Goal: Information Seeking & Learning: Learn about a topic

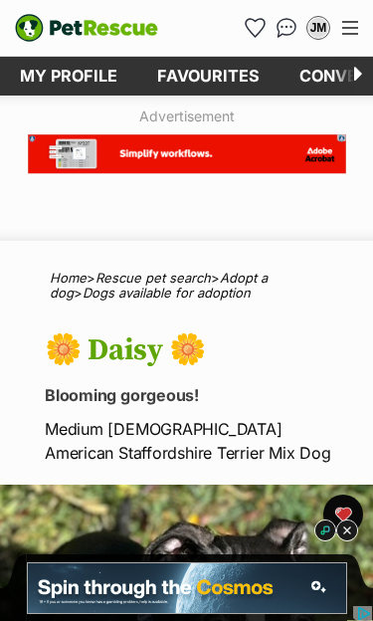
click at [352, 31] on div "Menu" at bounding box center [350, 28] width 16 height 14
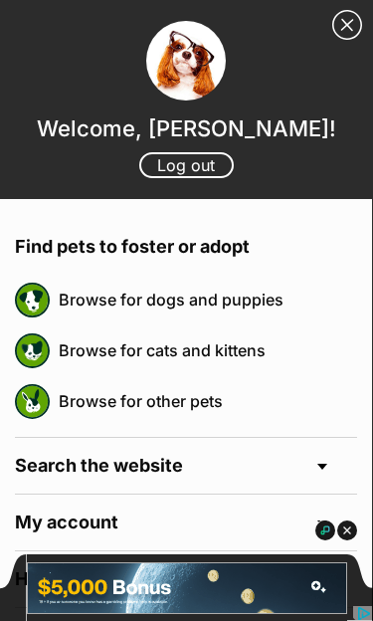
click at [237, 301] on link "Browse for dogs and puppies" at bounding box center [208, 300] width 298 height 42
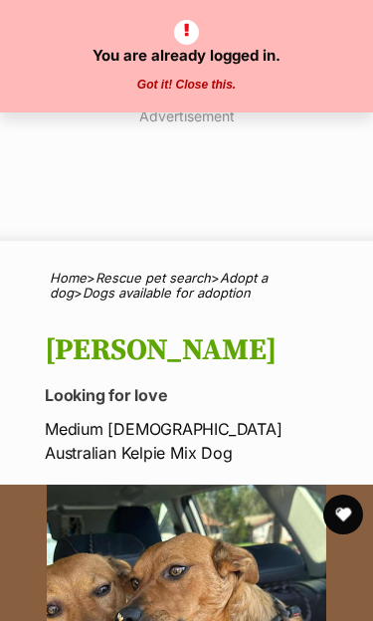
click at [185, 78] on button "Got it! Close this." at bounding box center [186, 86] width 110 height 16
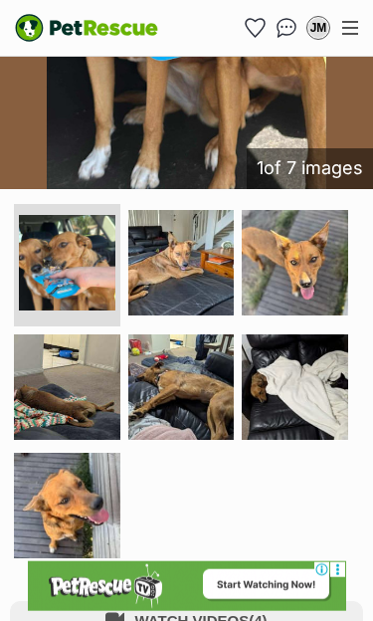
scroll to position [730, 0]
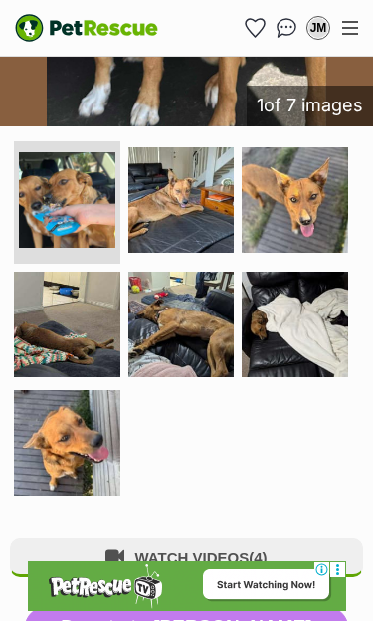
click at [315, 209] on img at bounding box center [295, 200] width 106 height 106
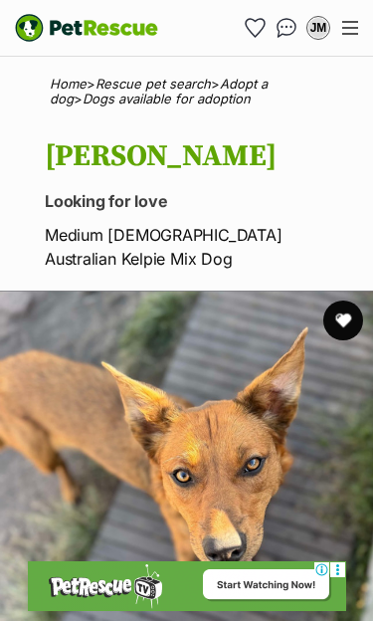
scroll to position [0, 0]
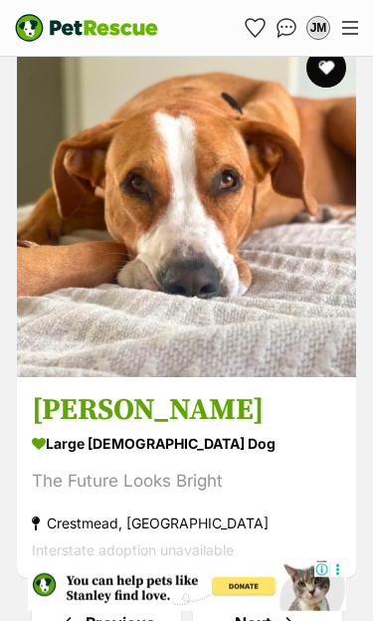
scroll to position [12071, 0]
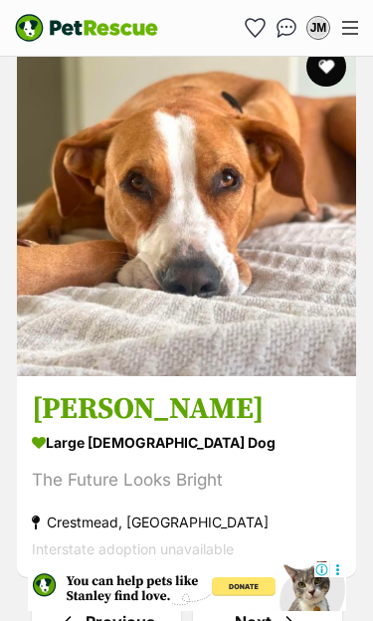
click at [275, 598] on link "Next" at bounding box center [267, 622] width 149 height 48
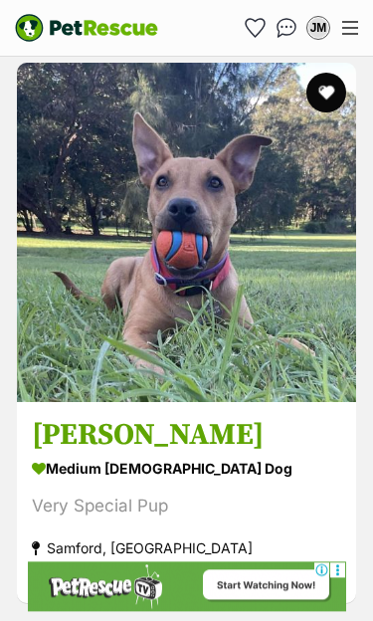
click at [183, 328] on img at bounding box center [186, 232] width 339 height 339
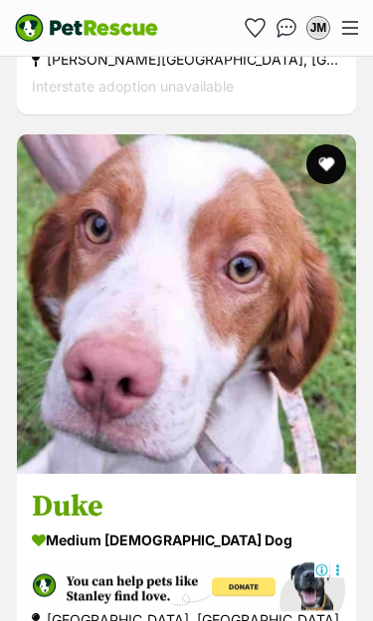
scroll to position [10047, 0]
click at [215, 403] on img at bounding box center [186, 303] width 339 height 339
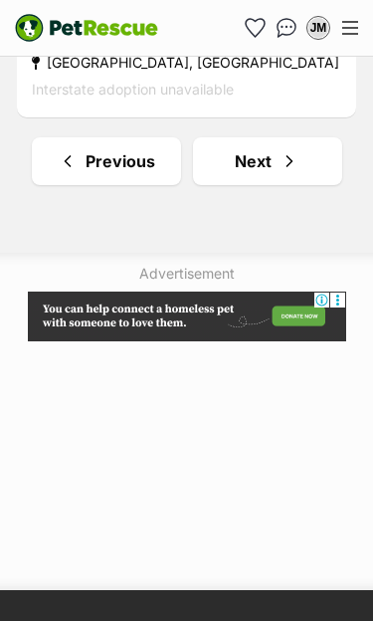
scroll to position [12278, 0]
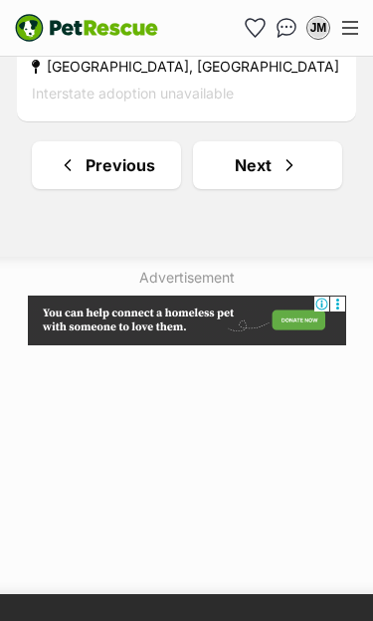
click at [273, 141] on link "Next" at bounding box center [267, 165] width 149 height 48
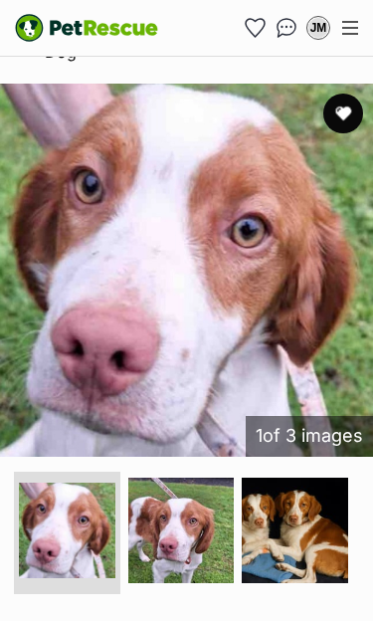
scroll to position [414, 0]
click at [305, 511] on img at bounding box center [295, 531] width 106 height 106
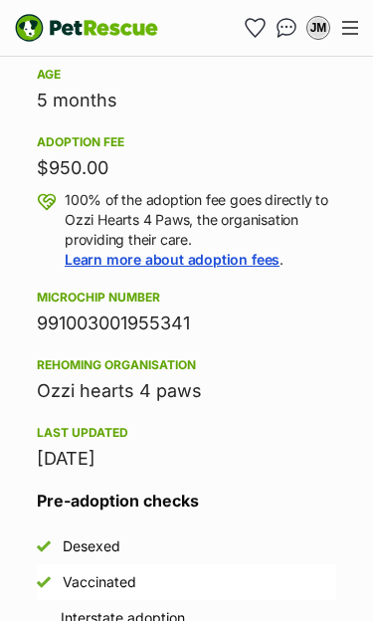
scroll to position [1817, 0]
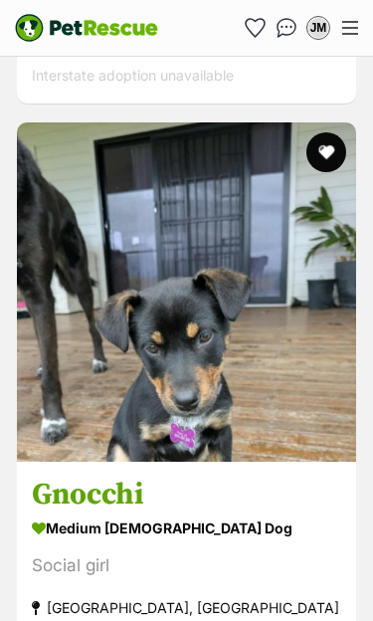
scroll to position [4270, 0]
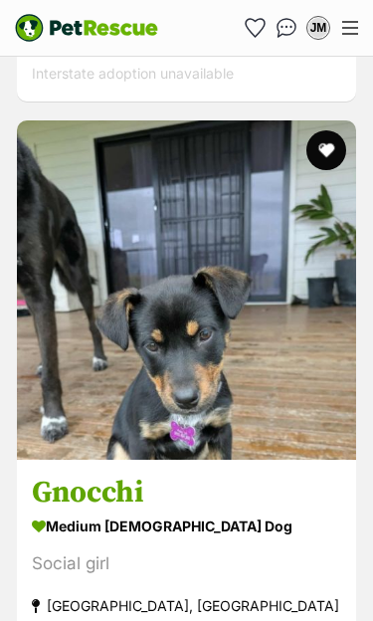
click at [194, 382] on img at bounding box center [186, 289] width 339 height 339
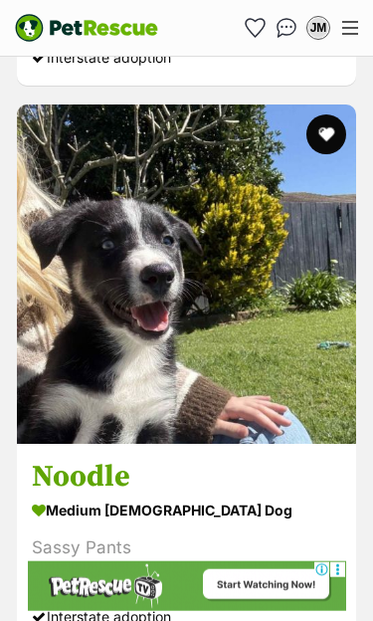
scroll to position [10637, 0]
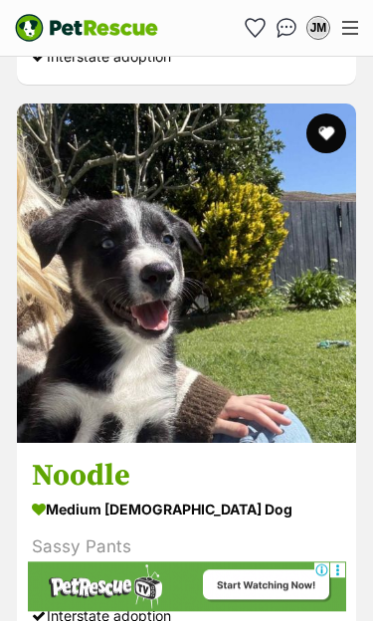
click at [243, 350] on img at bounding box center [186, 272] width 339 height 339
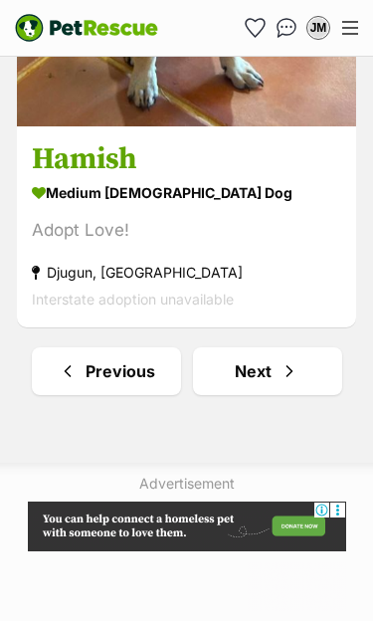
scroll to position [12072, 0]
click at [281, 347] on link "Next" at bounding box center [267, 371] width 149 height 48
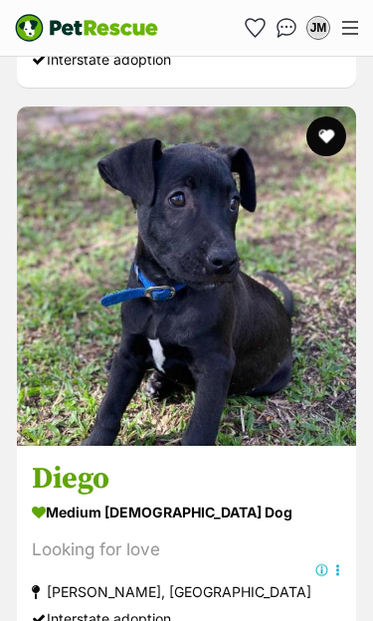
scroll to position [5092, 0]
click at [230, 365] on img at bounding box center [186, 275] width 339 height 339
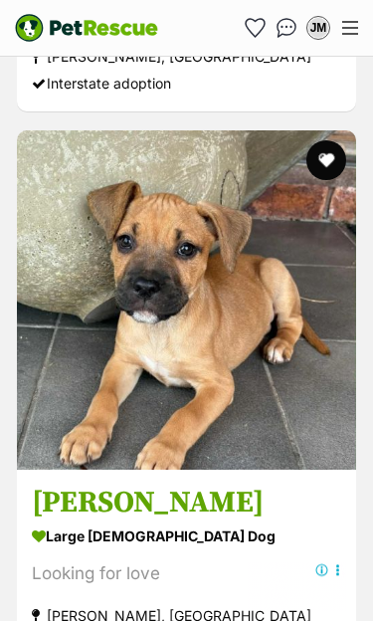
scroll to position [6747, 0]
click at [262, 391] on img at bounding box center [186, 299] width 339 height 339
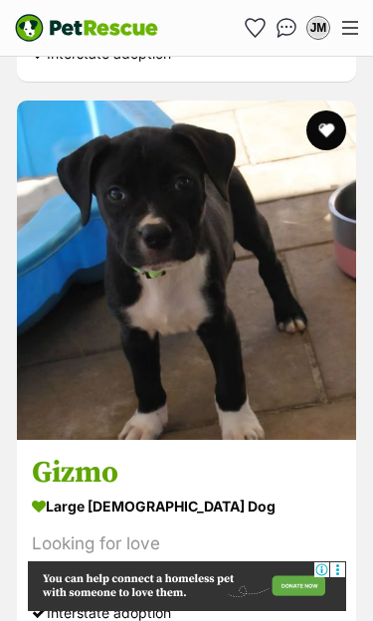
scroll to position [5660, 0]
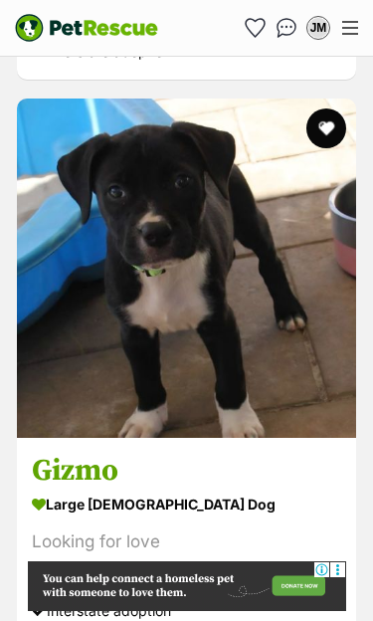
click at [239, 361] on img at bounding box center [186, 267] width 339 height 339
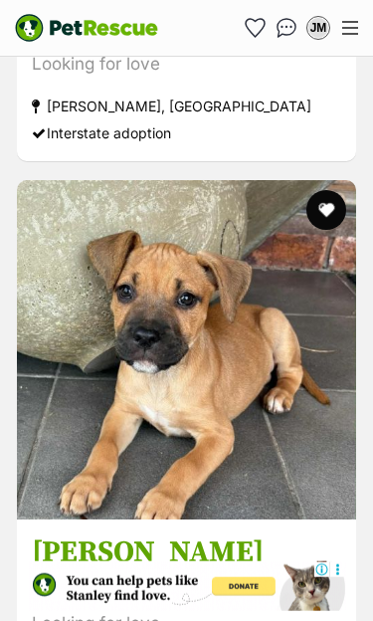
scroll to position [6698, 0]
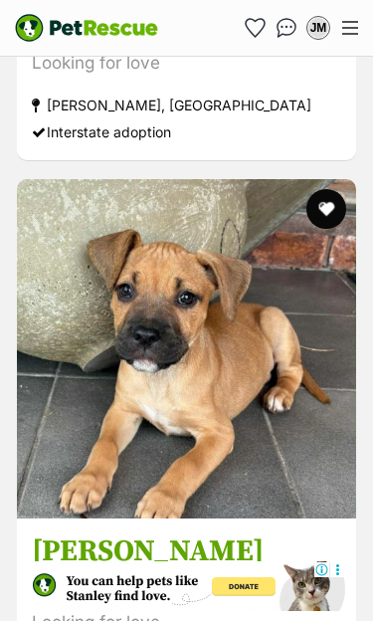
click at [324, 189] on button "favourite" at bounding box center [326, 209] width 40 height 40
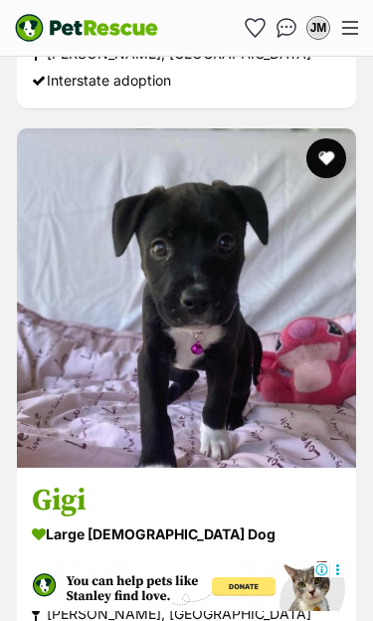
scroll to position [7299, 0]
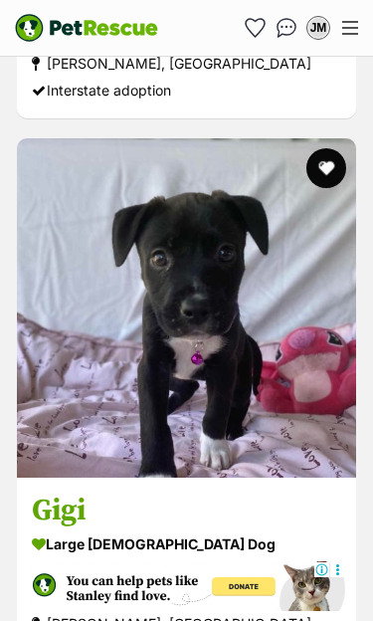
click at [328, 148] on button "favourite" at bounding box center [326, 168] width 40 height 40
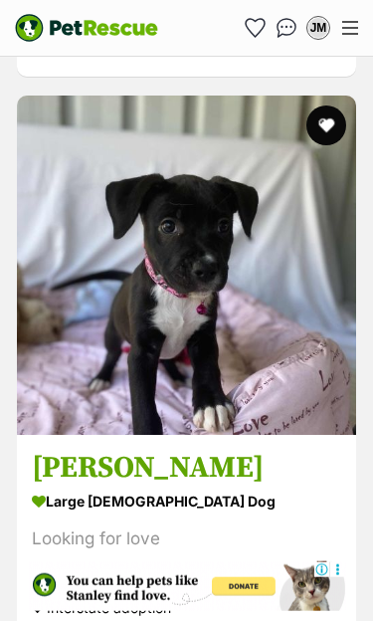
scroll to position [9216, 0]
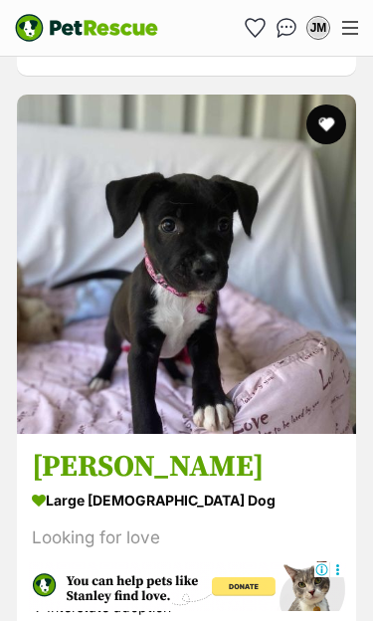
click at [332, 104] on button "favourite" at bounding box center [326, 124] width 40 height 40
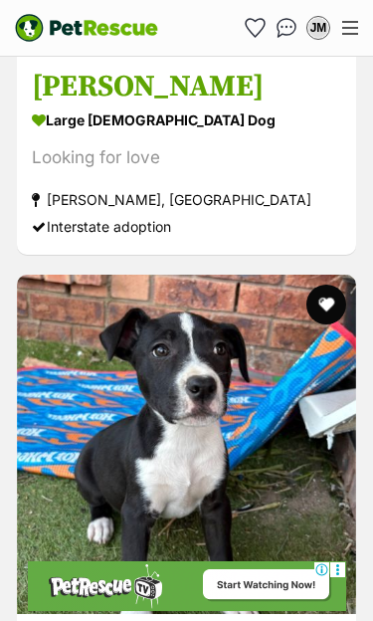
scroll to position [10834, 0]
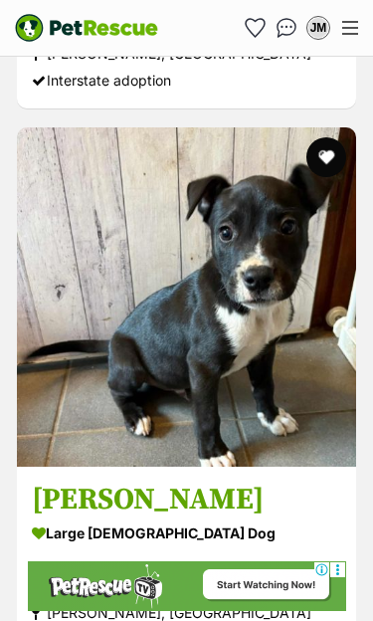
click at [329, 137] on button "favourite" at bounding box center [326, 157] width 40 height 40
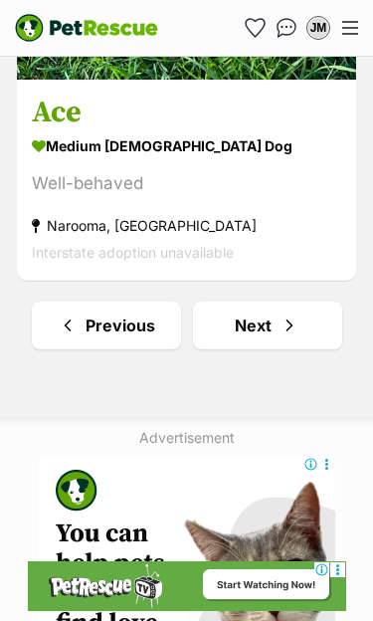
scroll to position [12406, 0]
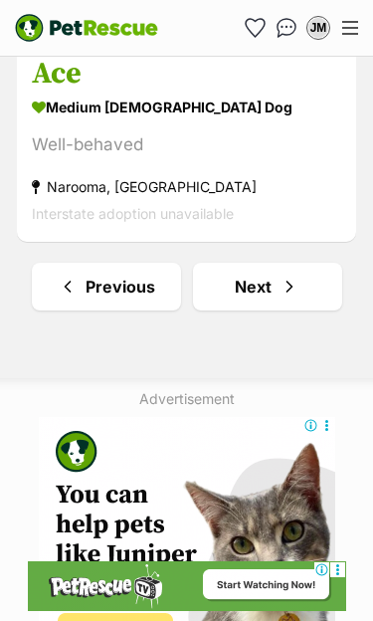
click at [282, 275] on span "Next page" at bounding box center [290, 287] width 20 height 24
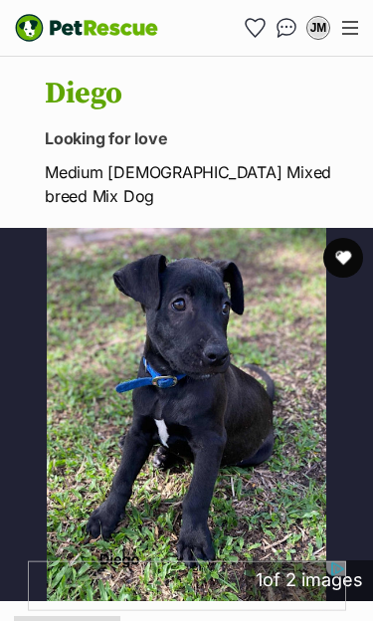
scroll to position [271, 0]
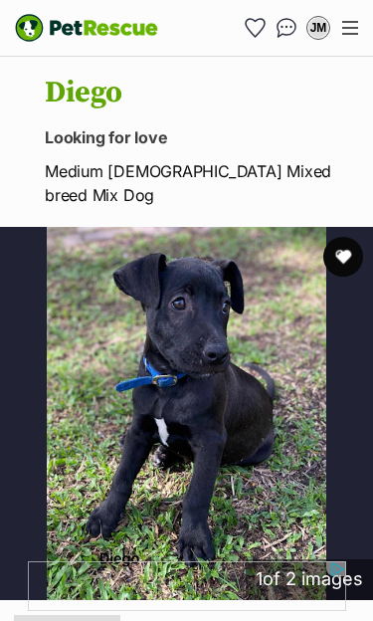
click at [343, 238] on button "favourite" at bounding box center [343, 257] width 40 height 40
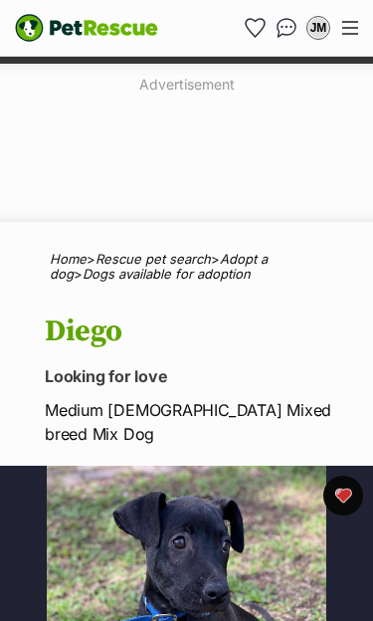
scroll to position [0, 0]
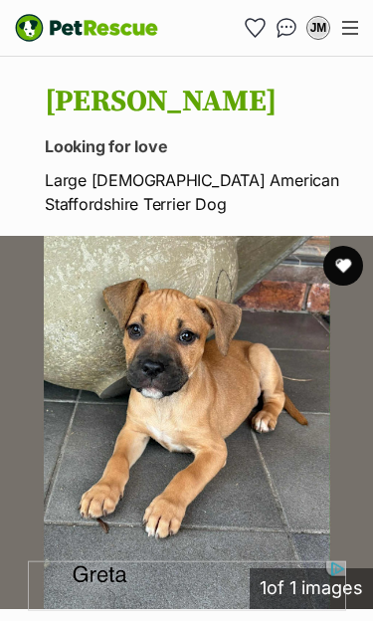
scroll to position [250, 0]
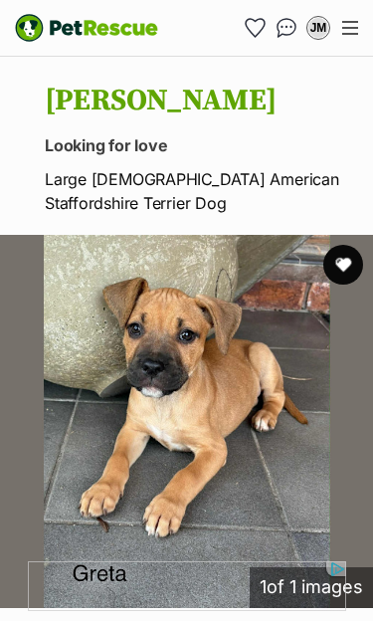
click at [345, 261] on button "favourite" at bounding box center [343, 265] width 40 height 40
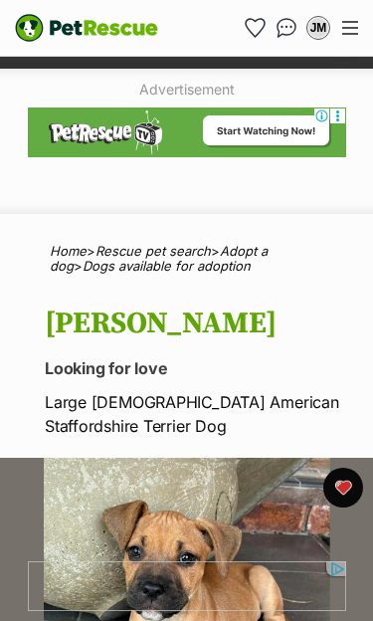
scroll to position [0, 0]
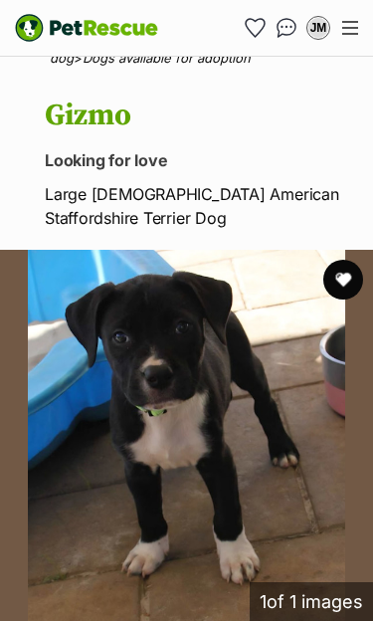
scroll to position [236, 0]
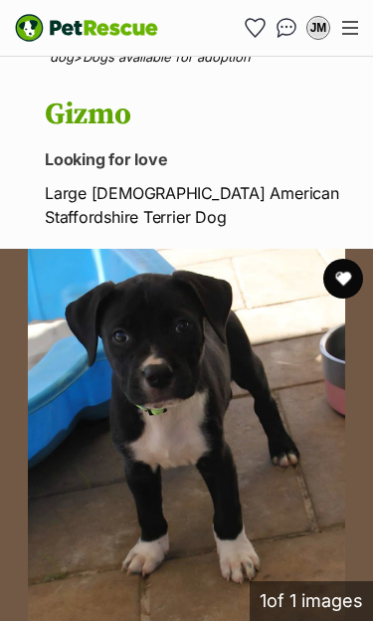
click at [346, 284] on button "favourite" at bounding box center [343, 279] width 40 height 40
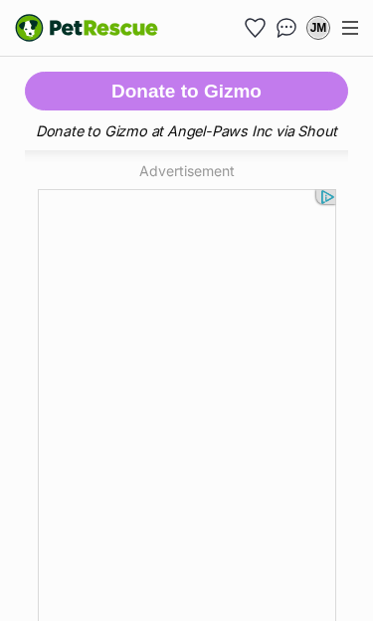
scroll to position [791, 0]
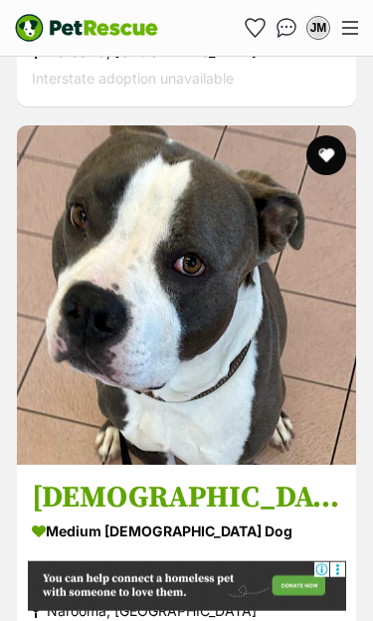
scroll to position [1469, 0]
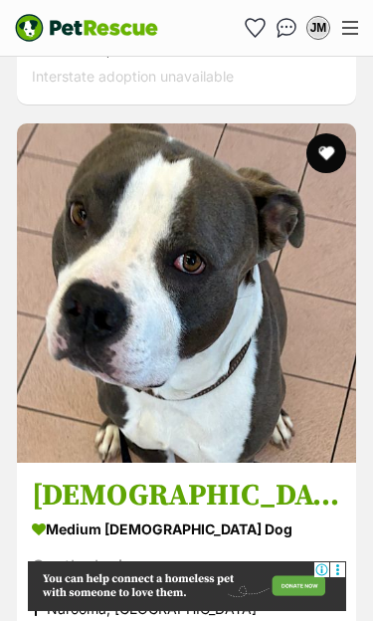
click at [202, 390] on img at bounding box center [186, 292] width 339 height 339
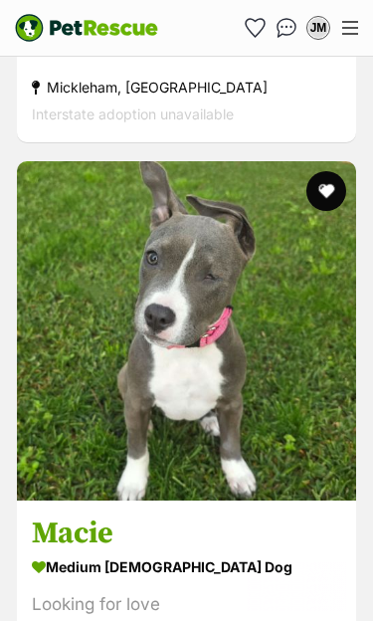
scroll to position [0, 0]
click at [334, 171] on button "favourite" at bounding box center [326, 191] width 40 height 40
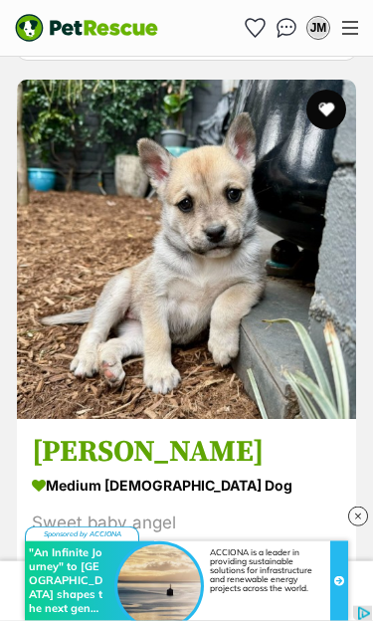
scroll to position [8983, 0]
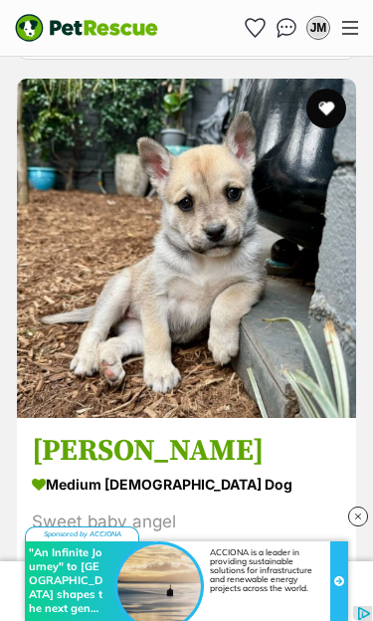
click at [214, 338] on img at bounding box center [186, 248] width 339 height 339
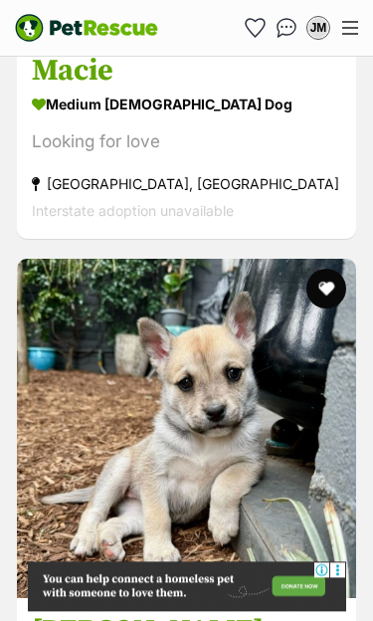
scroll to position [8803, 0]
click at [328, 269] on button "favourite" at bounding box center [326, 289] width 40 height 40
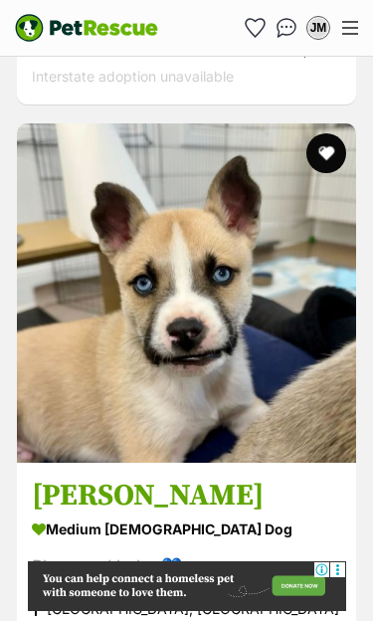
scroll to position [10612, 0]
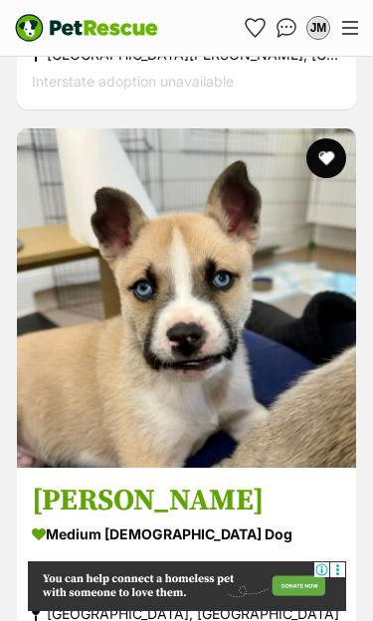
click at [330, 138] on button "favourite" at bounding box center [326, 158] width 40 height 40
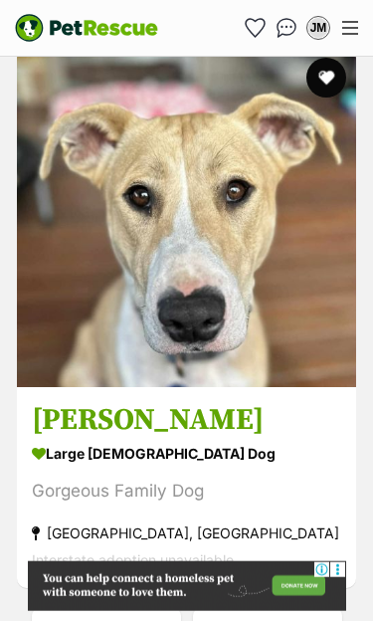
scroll to position [11814, 0]
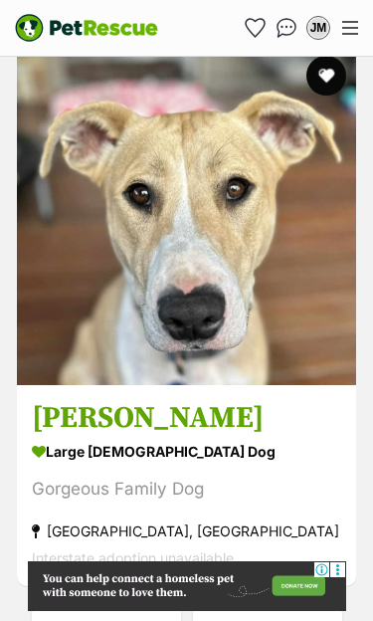
click at [273, 606] on link "Next" at bounding box center [267, 630] width 149 height 48
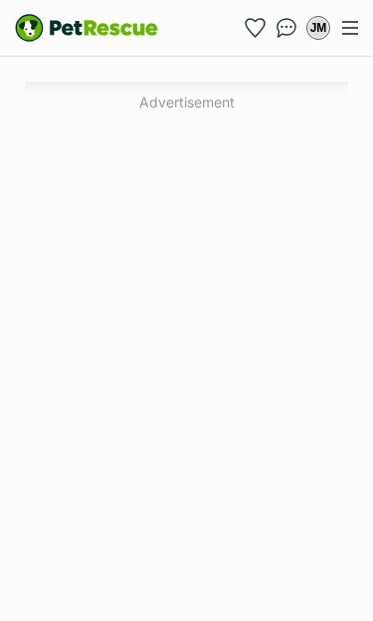
scroll to position [914, 0]
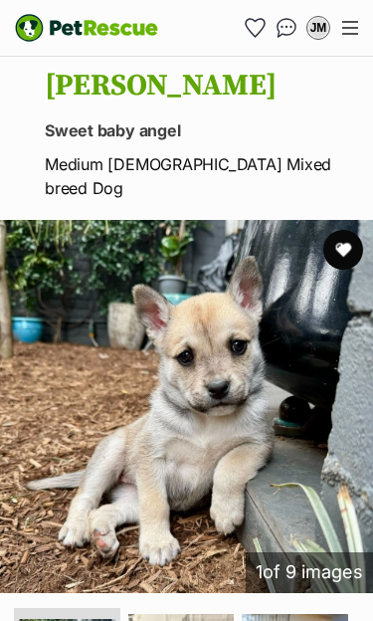
scroll to position [262, 0]
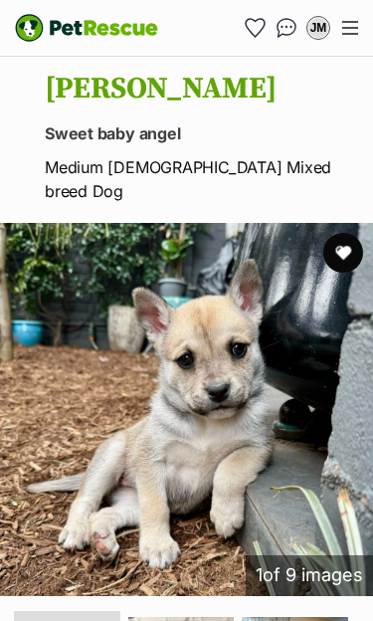
click at [335, 234] on button "favourite" at bounding box center [343, 253] width 40 height 40
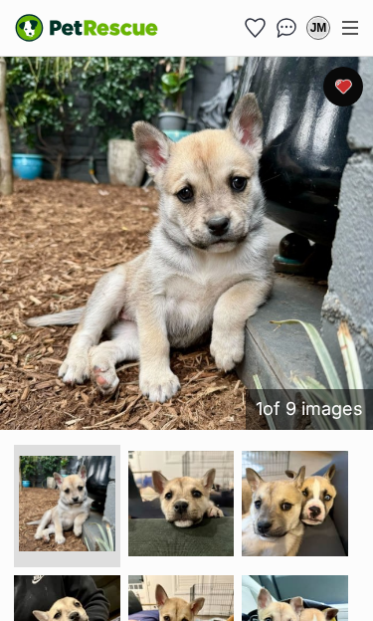
scroll to position [376, 0]
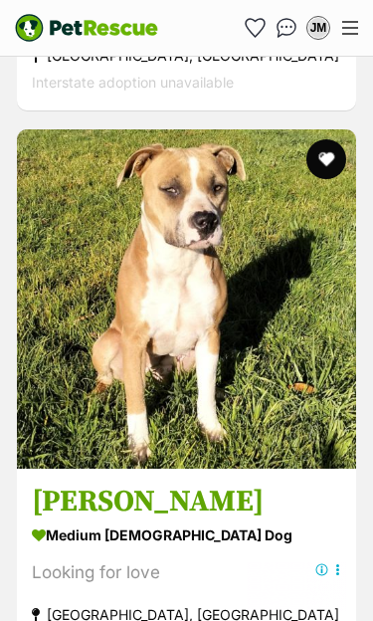
click at [221, 392] on img at bounding box center [186, 298] width 339 height 339
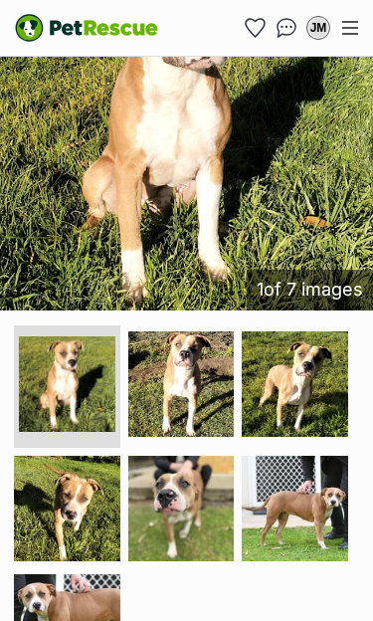
scroll to position [548, 0]
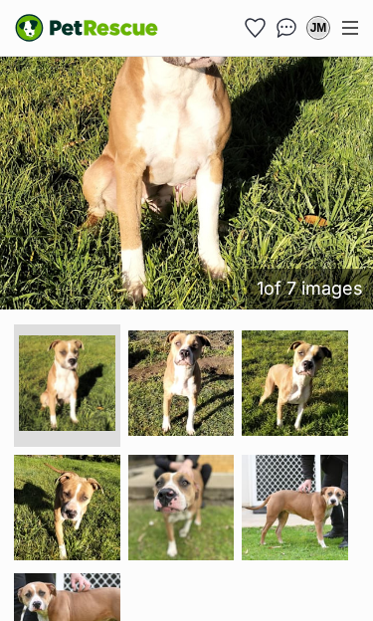
click at [315, 384] on img at bounding box center [295, 383] width 106 height 106
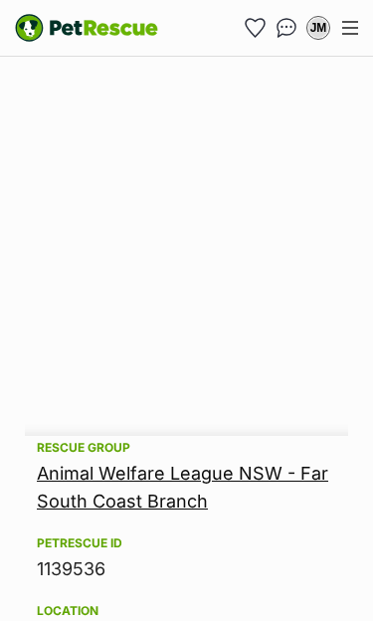
scroll to position [1606, 0]
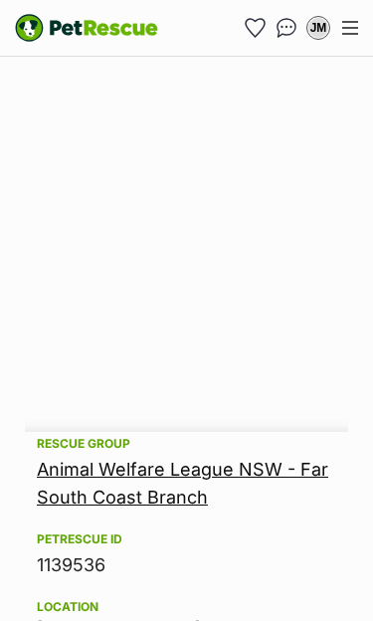
click at [169, 461] on link "Animal Welfare League NSW - Far South Coast Branch" at bounding box center [182, 483] width 291 height 49
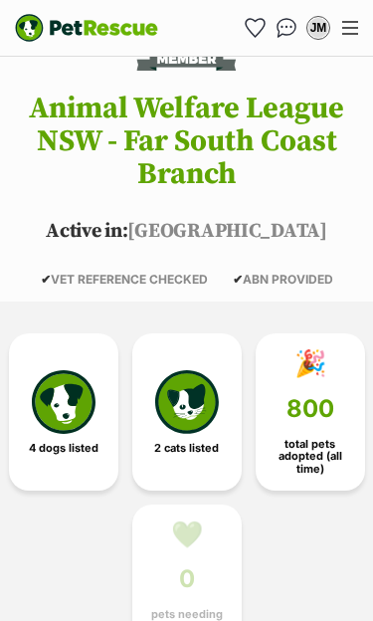
scroll to position [256, 0]
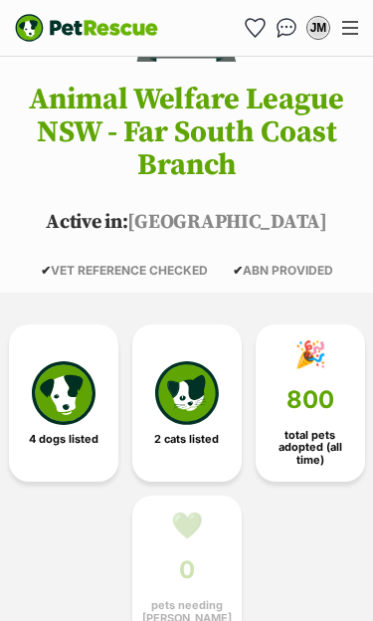
click at [68, 413] on img at bounding box center [64, 393] width 64 height 64
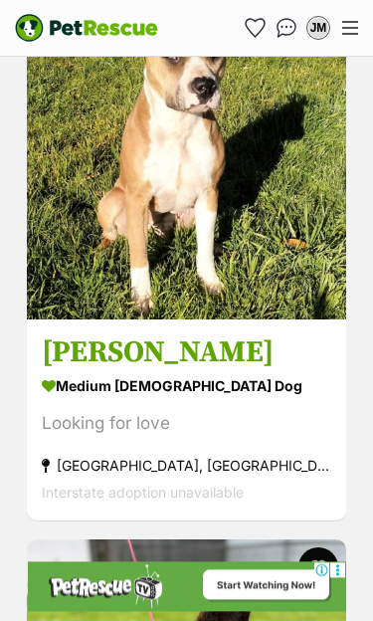
scroll to position [2401, 0]
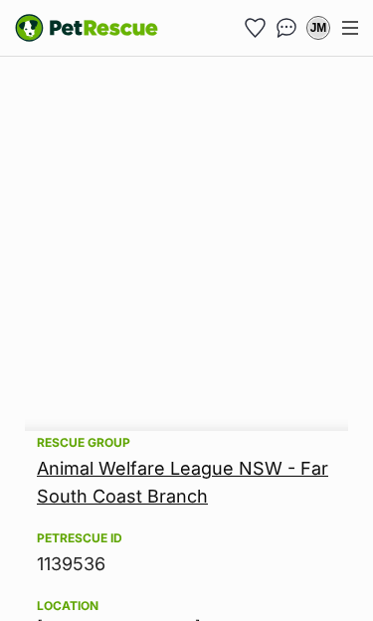
scroll to position [1607, 0]
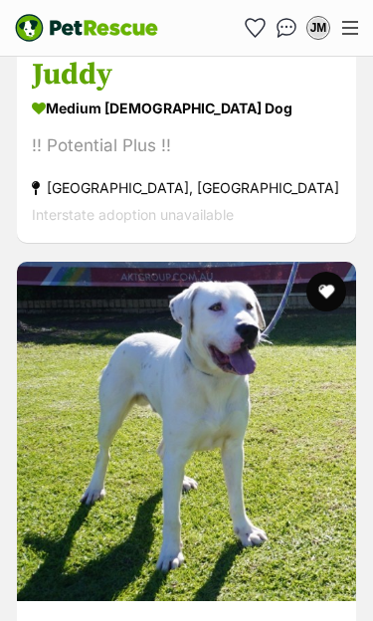
scroll to position [9378, 0]
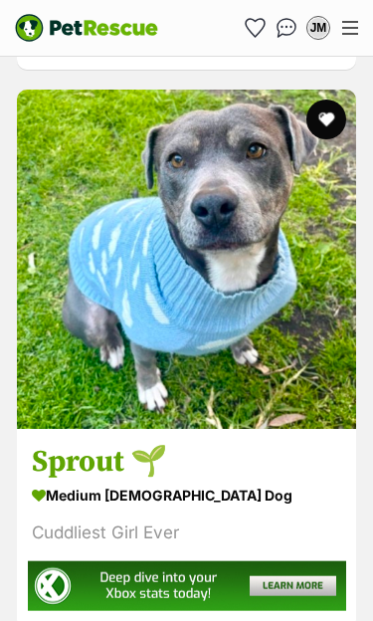
scroll to position [9782, 0]
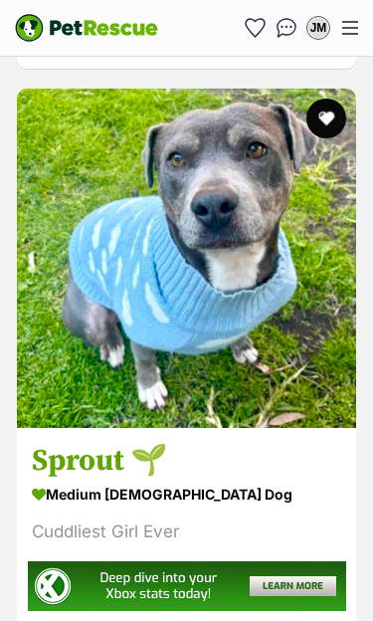
click at [204, 351] on img at bounding box center [186, 258] width 339 height 339
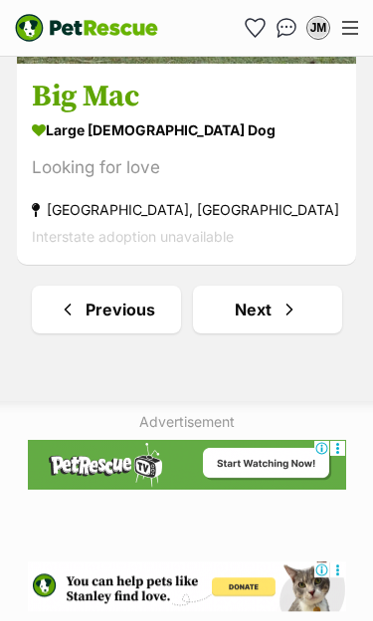
scroll to position [12384, 0]
click at [280, 297] on span "Next page" at bounding box center [290, 309] width 20 height 24
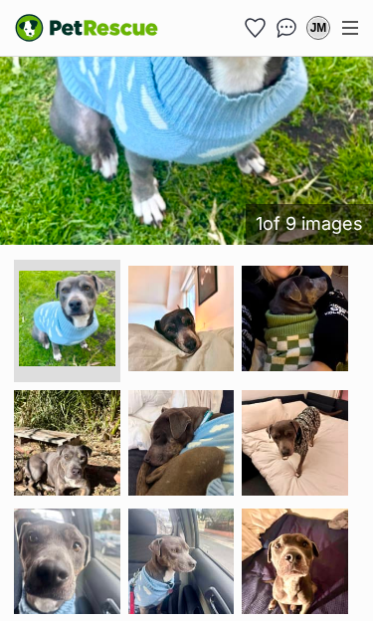
scroll to position [613, 0]
click at [214, 550] on img at bounding box center [181, 561] width 106 height 106
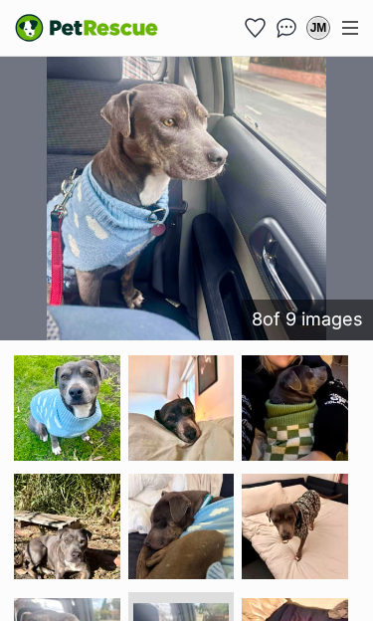
scroll to position [586, 0]
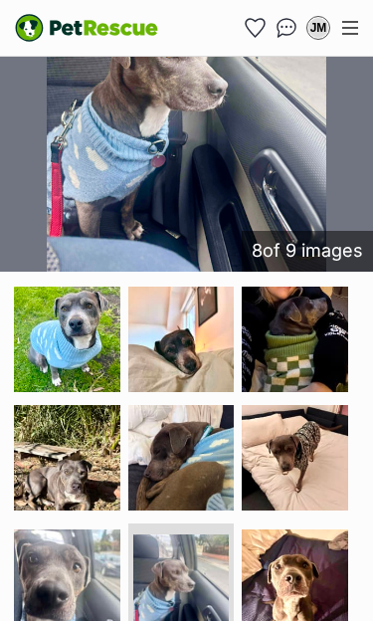
click at [186, 467] on img at bounding box center [181, 458] width 106 height 106
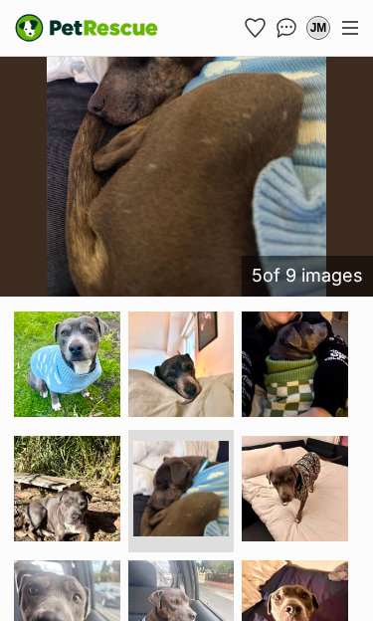
scroll to position [562, 0]
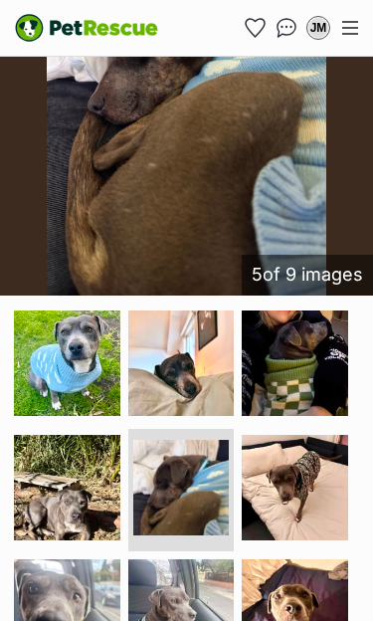
click at [69, 488] on img at bounding box center [67, 488] width 106 height 106
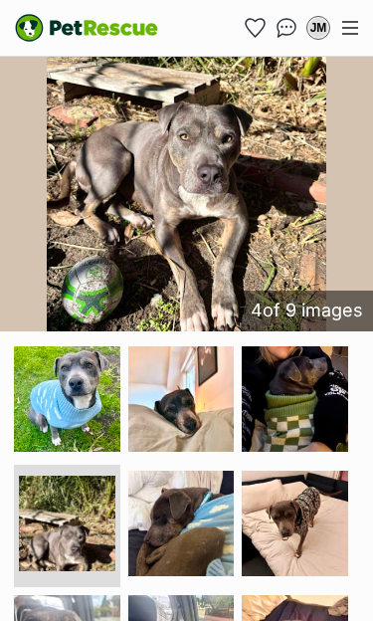
scroll to position [527, 0]
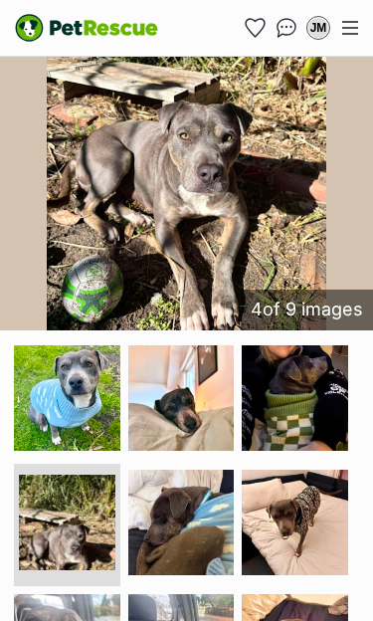
click at [315, 391] on img at bounding box center [295, 398] width 106 height 106
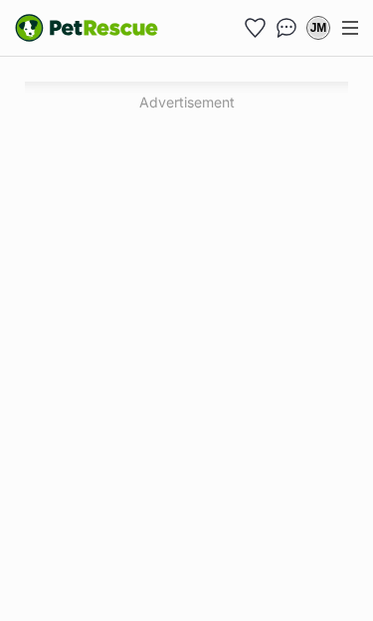
scroll to position [1164, 0]
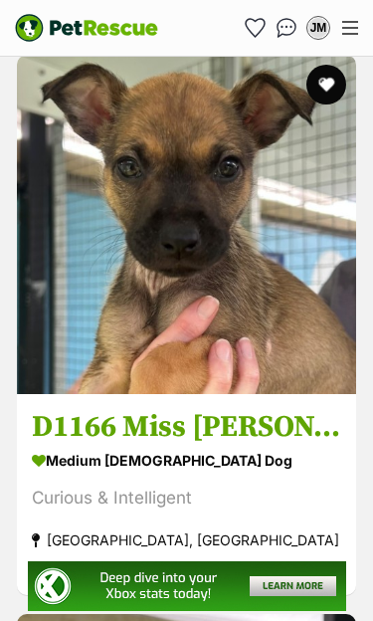
scroll to position [10685, 0]
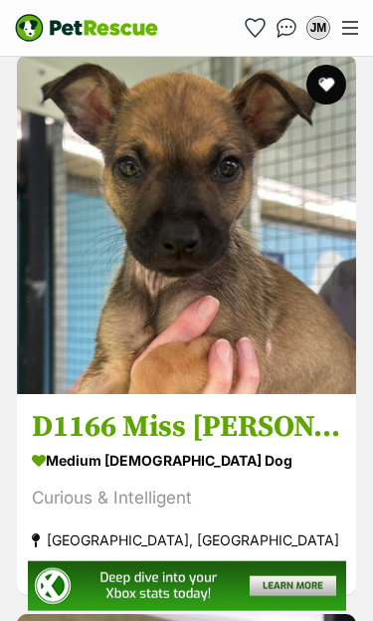
click at [218, 318] on img at bounding box center [186, 224] width 339 height 339
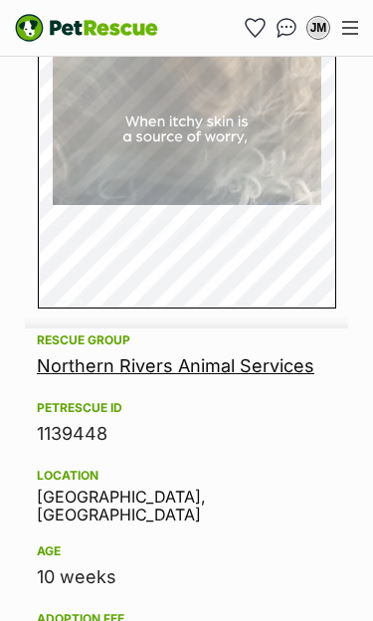
click at [224, 355] on link "Northern Rivers Animal Services" at bounding box center [176, 365] width 278 height 21
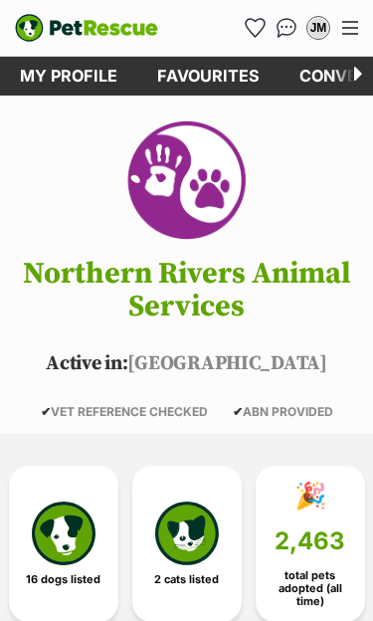
click at [68, 527] on img at bounding box center [64, 533] width 64 height 64
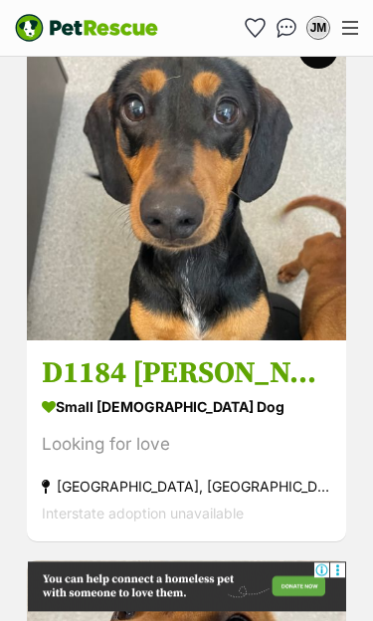
scroll to position [10359, 0]
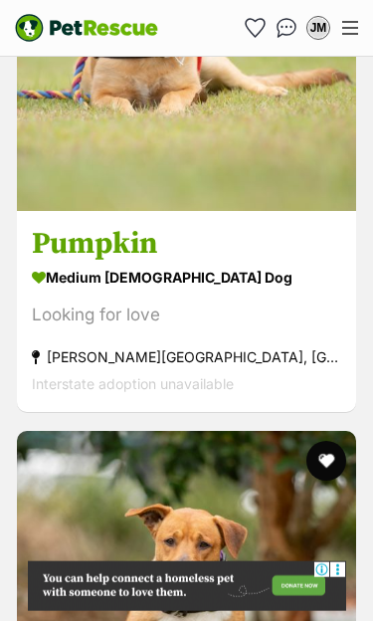
scroll to position [8072, 0]
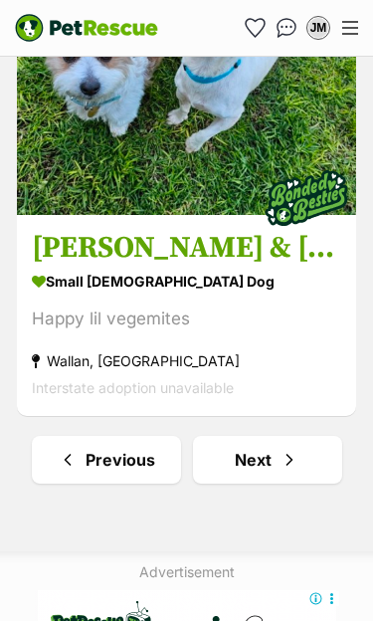
scroll to position [11985, 0]
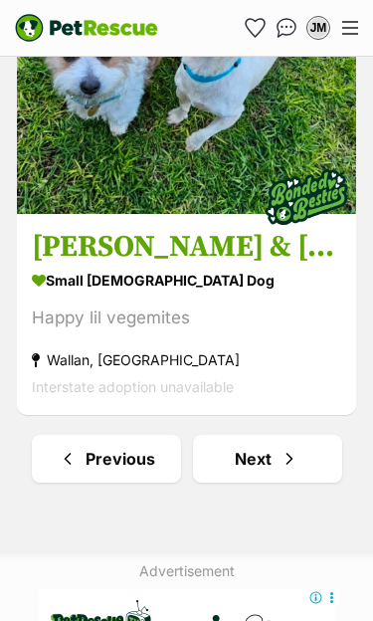
click at [274, 435] on link "Next" at bounding box center [267, 459] width 149 height 48
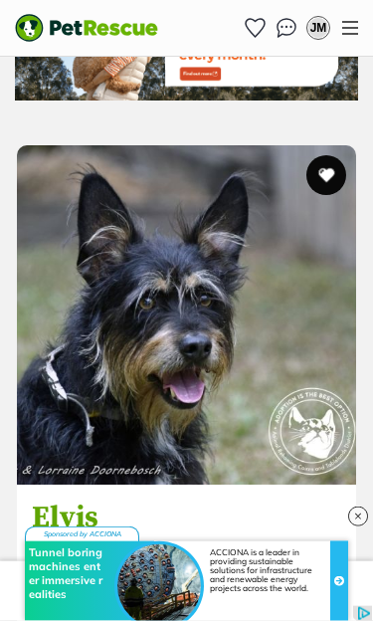
scroll to position [8058, 0]
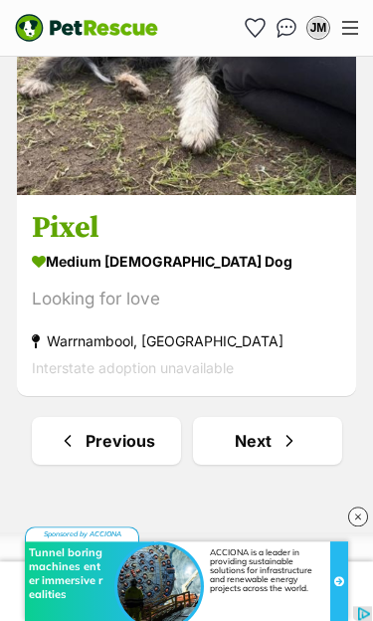
click at [292, 429] on span "Next page" at bounding box center [290, 441] width 20 height 24
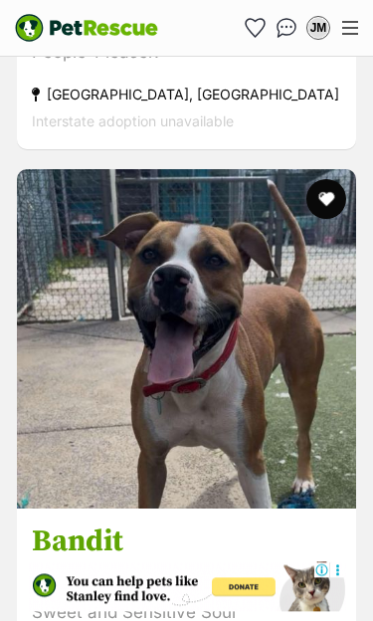
scroll to position [5340, 0]
click at [180, 421] on img at bounding box center [186, 338] width 339 height 339
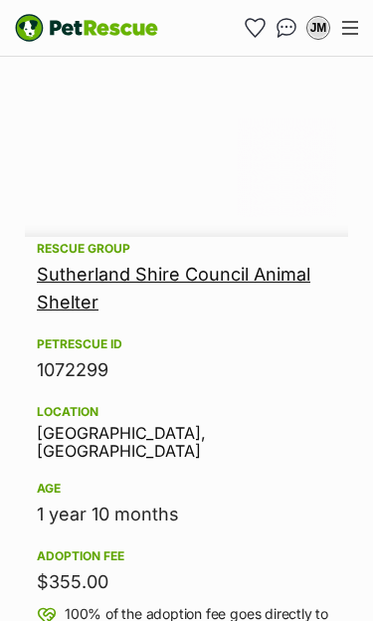
scroll to position [1570, 0]
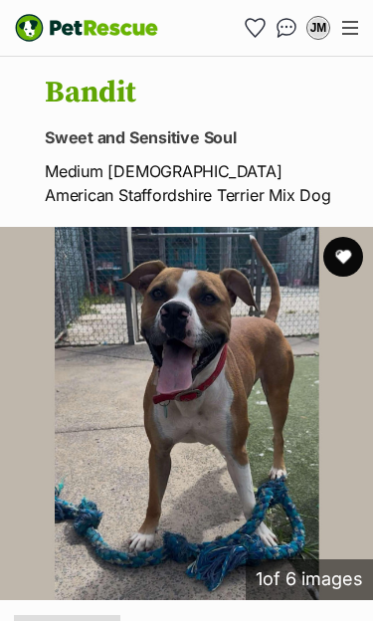
scroll to position [260, 0]
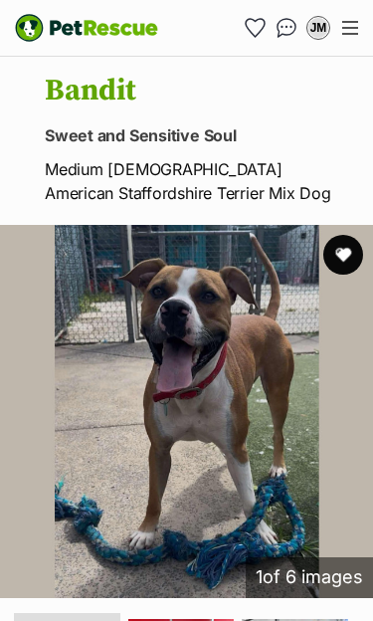
click at [337, 254] on button "favourite" at bounding box center [343, 255] width 40 height 40
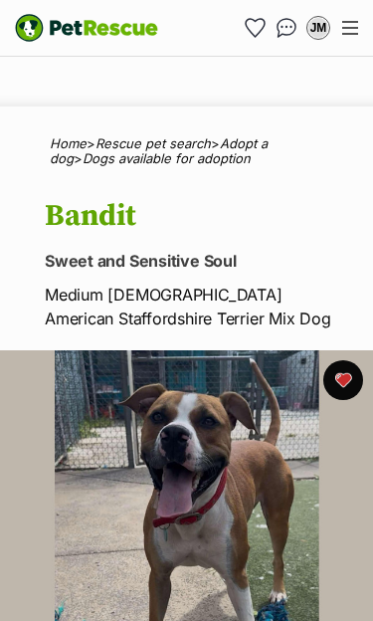
scroll to position [0, 0]
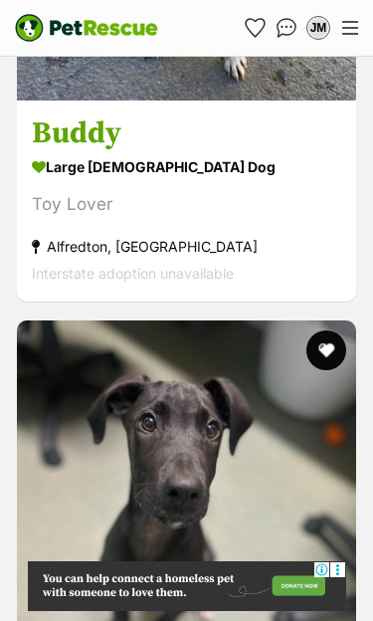
scroll to position [4072, 0]
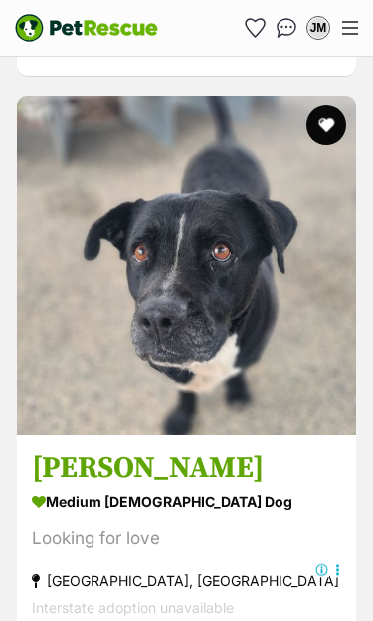
scroll to position [10086, 0]
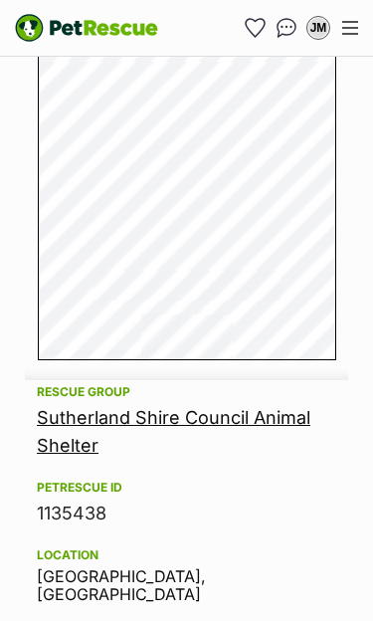
scroll to position [1298, 0]
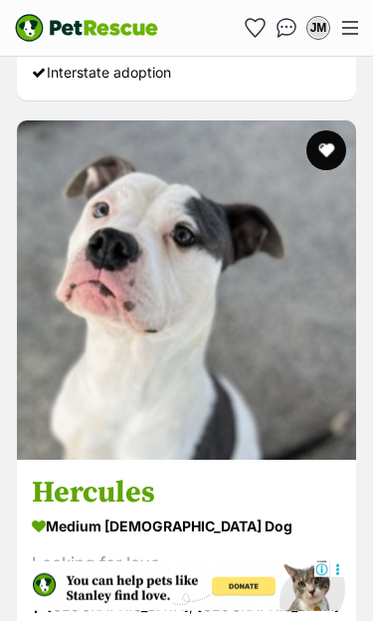
scroll to position [5390, 0]
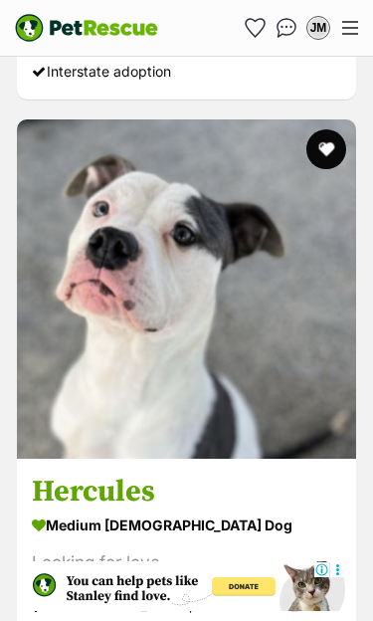
click at [186, 370] on img at bounding box center [186, 288] width 339 height 339
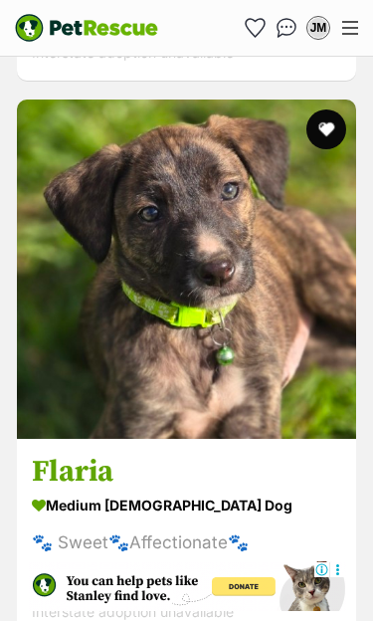
scroll to position [0, 0]
click at [215, 365] on img at bounding box center [186, 268] width 339 height 339
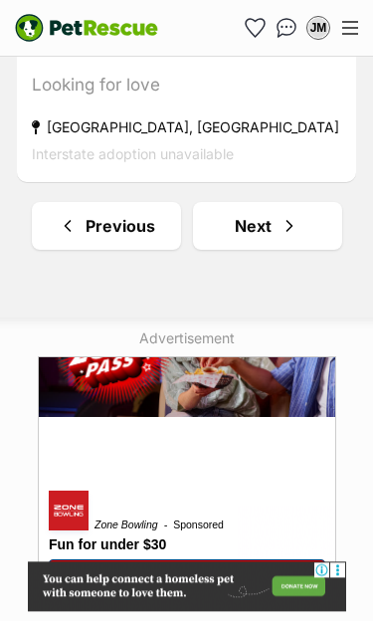
scroll to position [12217, 0]
click at [280, 214] on span "Next page" at bounding box center [290, 226] width 20 height 24
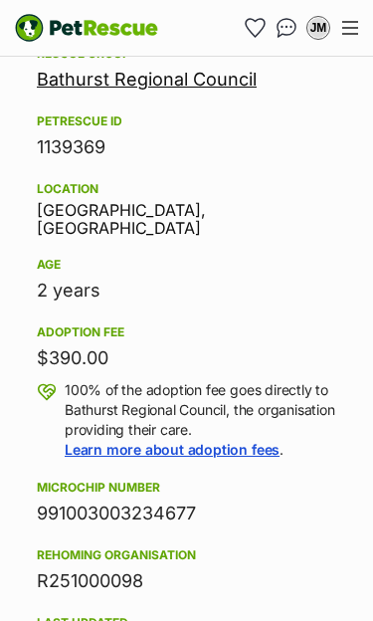
scroll to position [1480, 0]
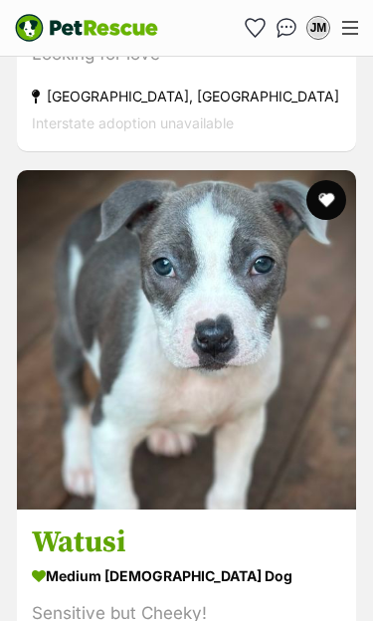
scroll to position [2232, 0]
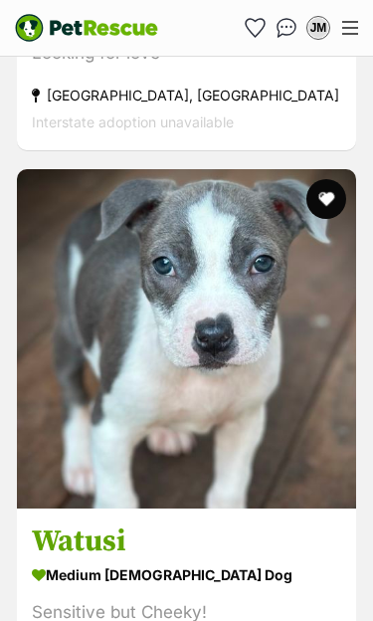
click at [158, 439] on img at bounding box center [186, 338] width 339 height 339
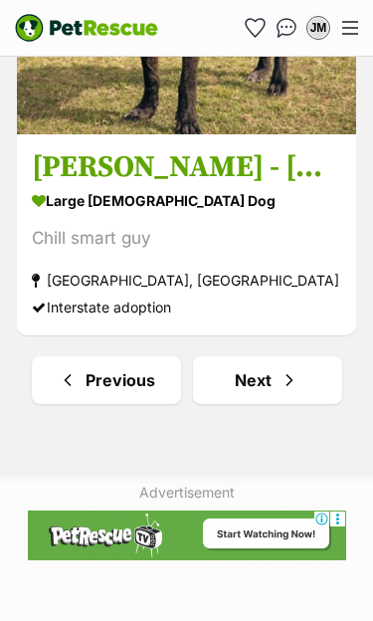
scroll to position [12320, 0]
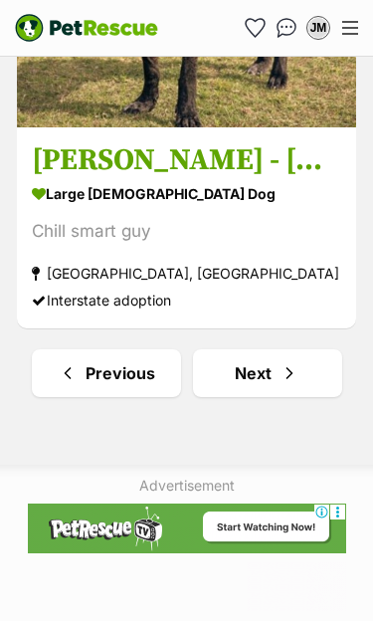
click at [268, 349] on link "Next" at bounding box center [267, 373] width 149 height 48
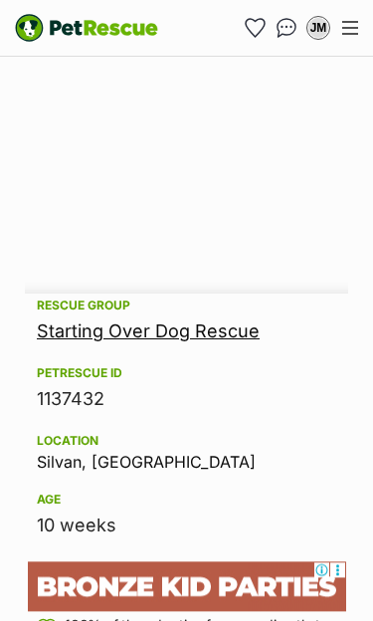
scroll to position [1719, 0]
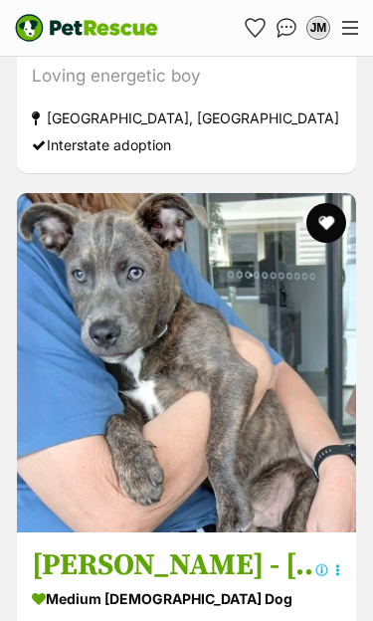
scroll to position [9988, 0]
click at [323, 203] on button "favourite" at bounding box center [326, 223] width 40 height 40
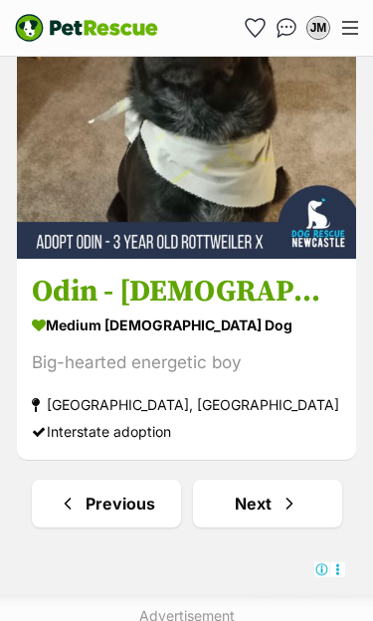
scroll to position [11941, 0]
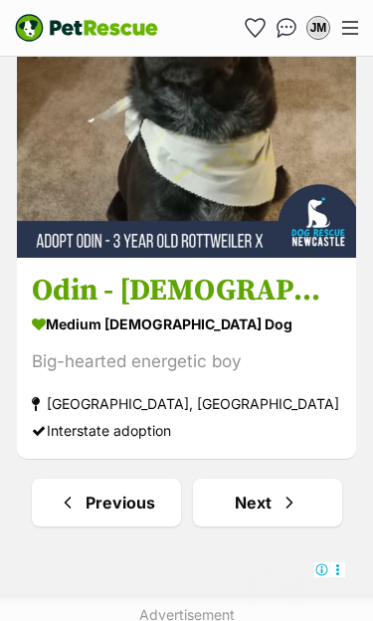
click at [256, 479] on link "Next" at bounding box center [267, 503] width 149 height 48
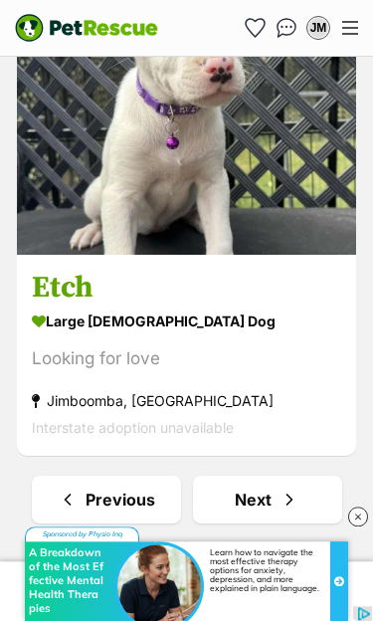
scroll to position [11956, 0]
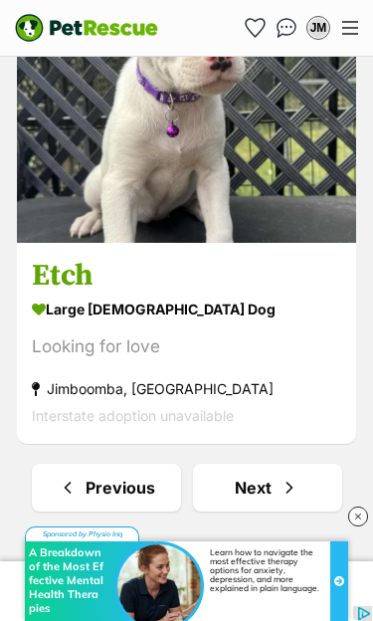
click at [259, 464] on link "Next" at bounding box center [267, 488] width 149 height 48
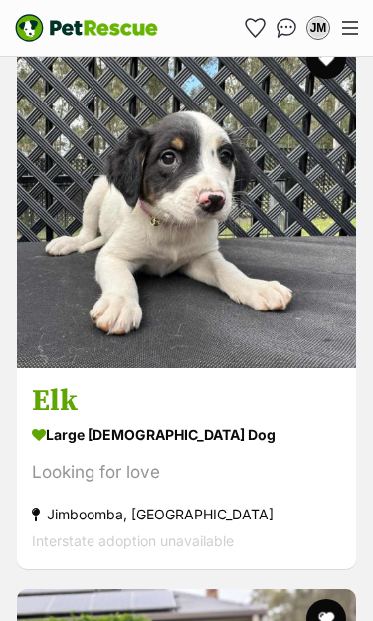
scroll to position [1254, 0]
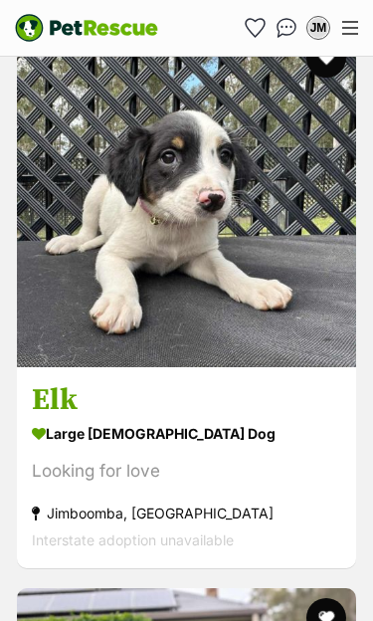
click at [126, 286] on img at bounding box center [186, 197] width 339 height 339
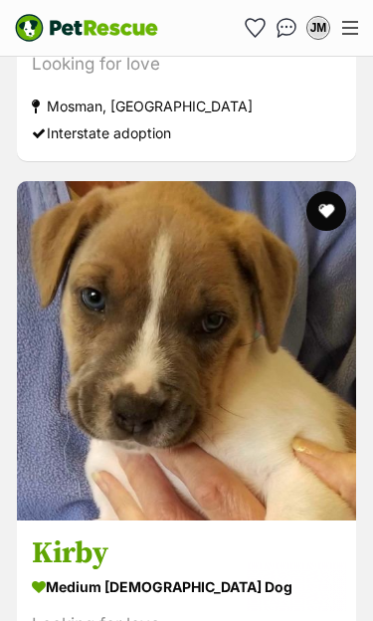
scroll to position [0, 0]
click at [313, 191] on button "favourite" at bounding box center [326, 211] width 40 height 40
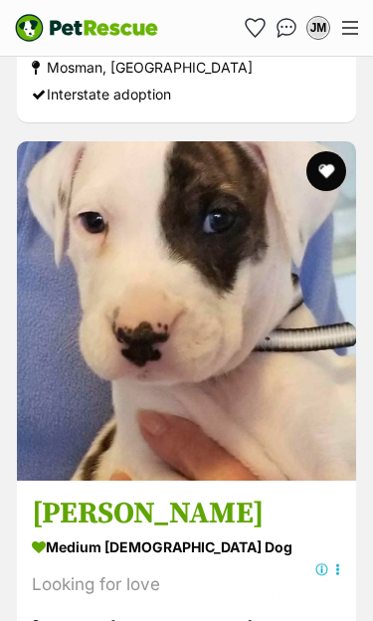
scroll to position [6737, 0]
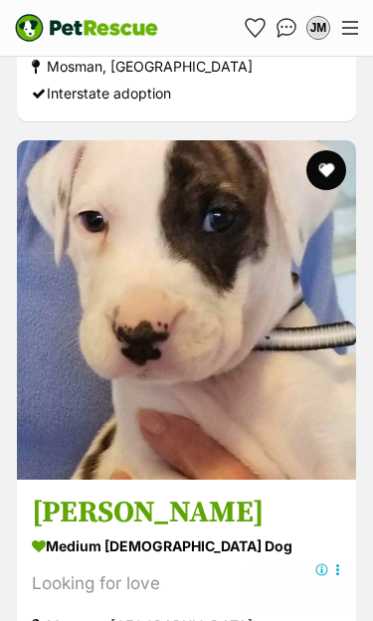
click at [317, 150] on button "favourite" at bounding box center [326, 170] width 40 height 40
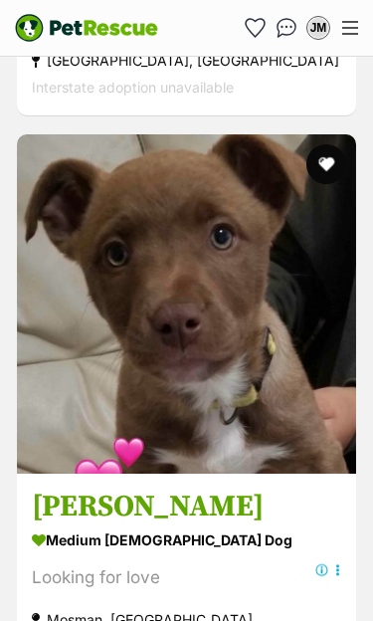
scroll to position [8623, 0]
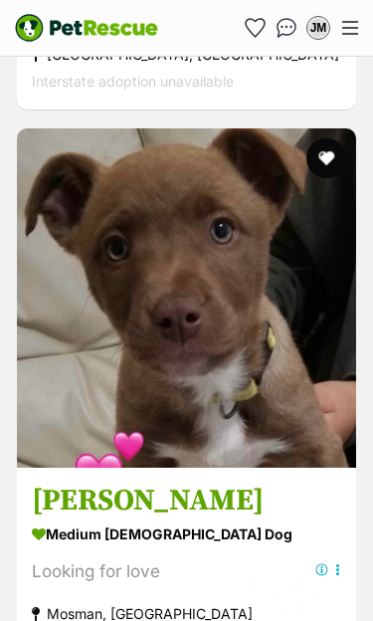
click at [329, 138] on button "favourite" at bounding box center [326, 158] width 40 height 40
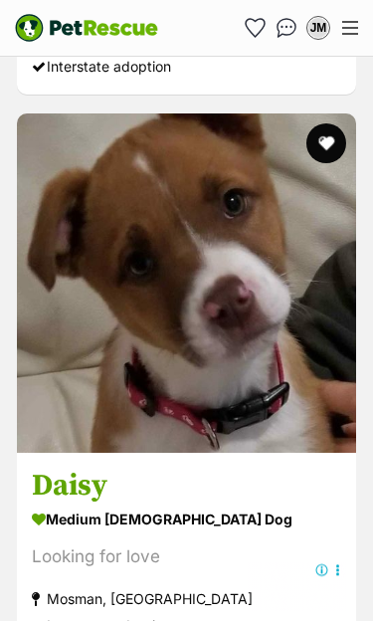
scroll to position [9197, 0]
click at [157, 374] on img at bounding box center [186, 282] width 339 height 339
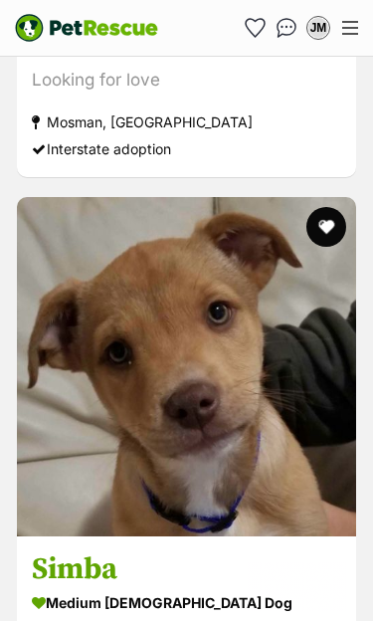
scroll to position [9677, 0]
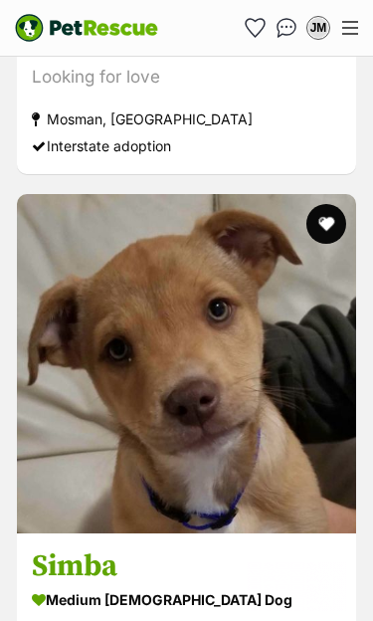
click at [156, 433] on img at bounding box center [186, 363] width 339 height 339
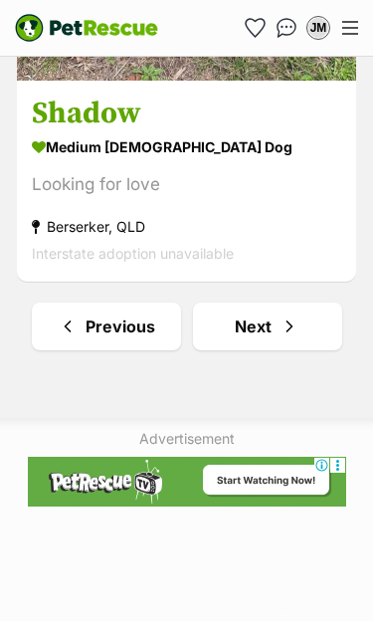
scroll to position [12368, 0]
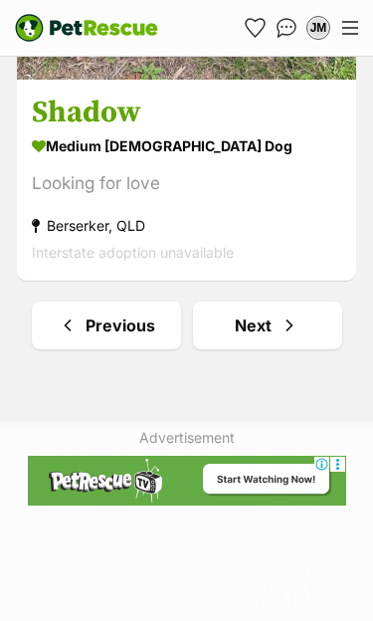
click at [250, 301] on link "Next" at bounding box center [267, 325] width 149 height 48
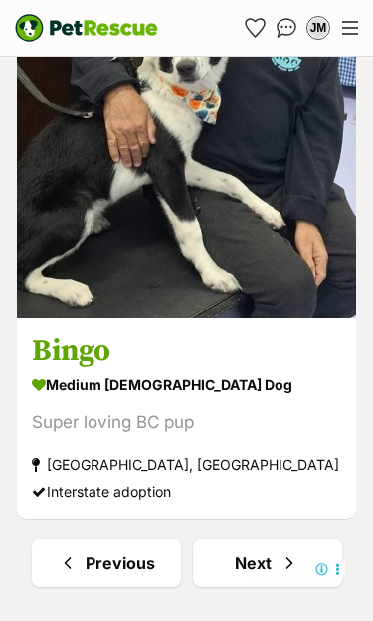
scroll to position [11881, 0]
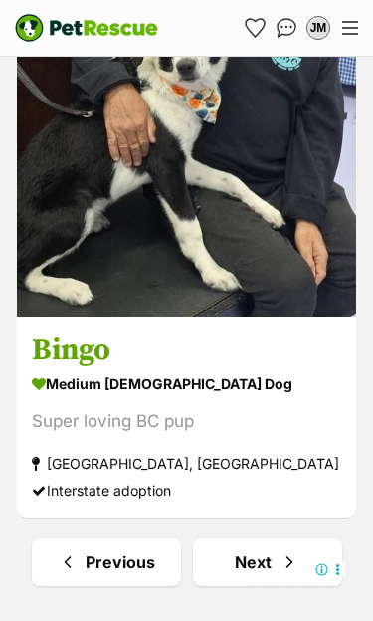
click at [255, 538] on link "Next" at bounding box center [267, 562] width 149 height 48
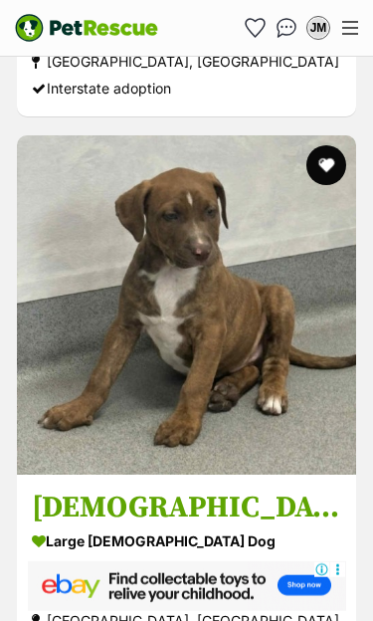
scroll to position [8367, 0]
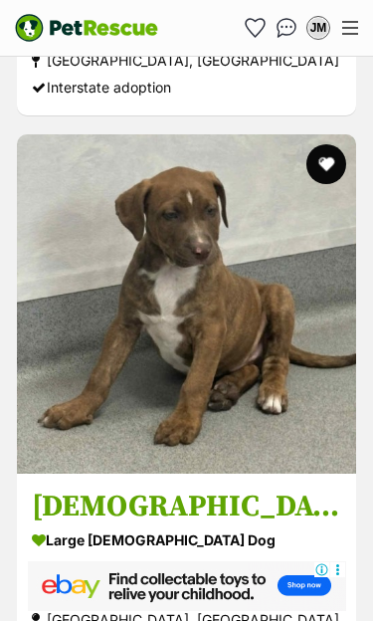
click at [127, 410] on img at bounding box center [186, 303] width 339 height 339
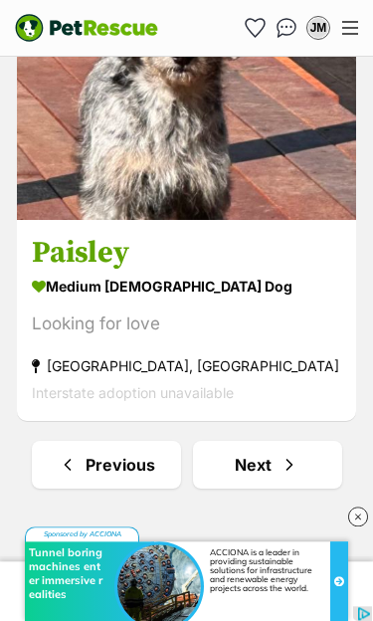
scroll to position [11979, 0]
click at [260, 441] on link "Next" at bounding box center [267, 465] width 149 height 48
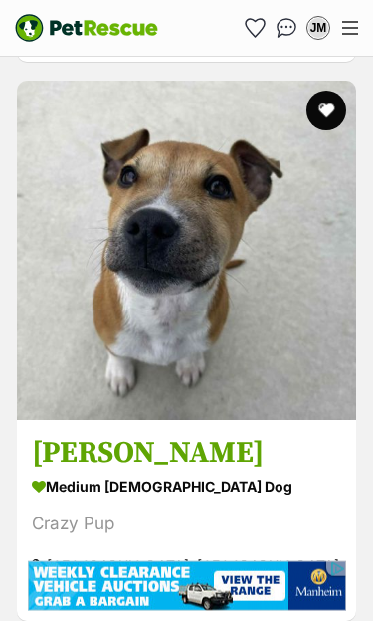
scroll to position [2322, 0]
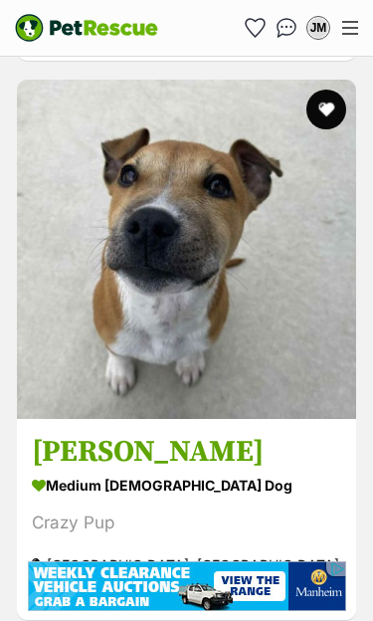
click at [131, 349] on img at bounding box center [186, 249] width 339 height 339
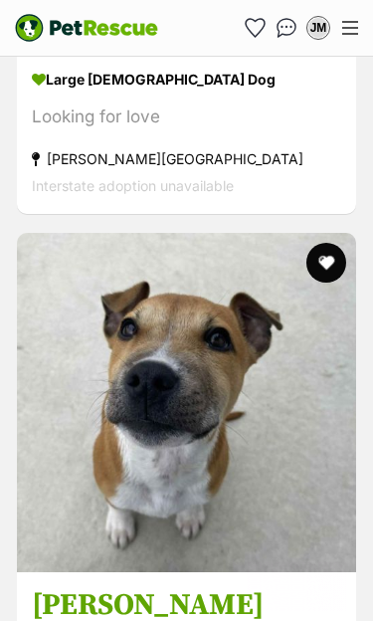
scroll to position [0, 0]
click at [325, 243] on button "favourite" at bounding box center [326, 263] width 40 height 40
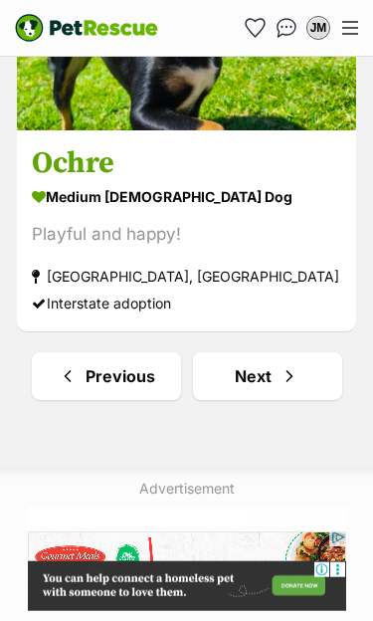
scroll to position [12347, 0]
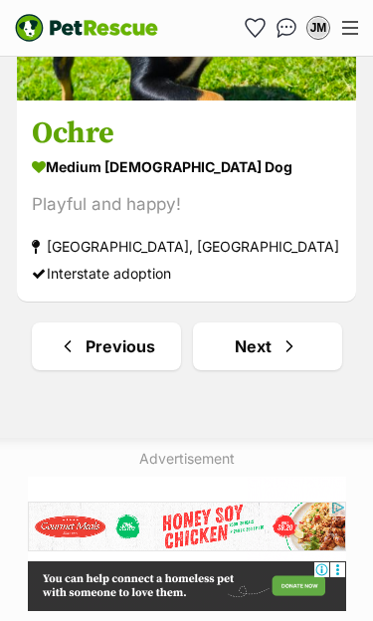
click at [265, 322] on link "Next" at bounding box center [267, 346] width 149 height 48
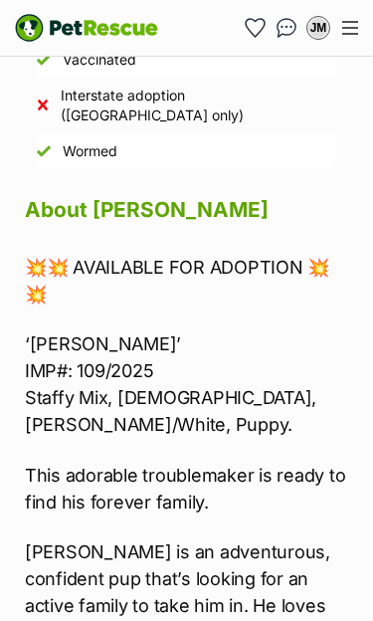
scroll to position [2351, 0]
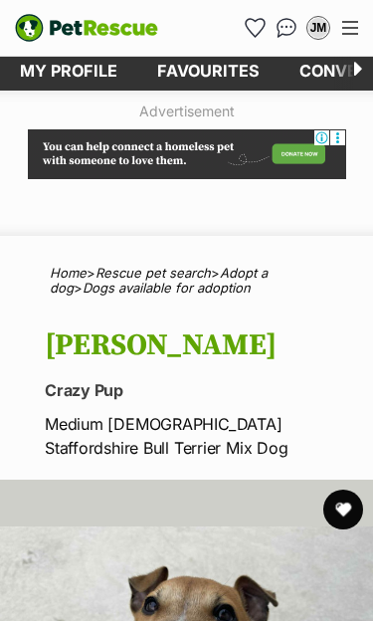
scroll to position [5, 0]
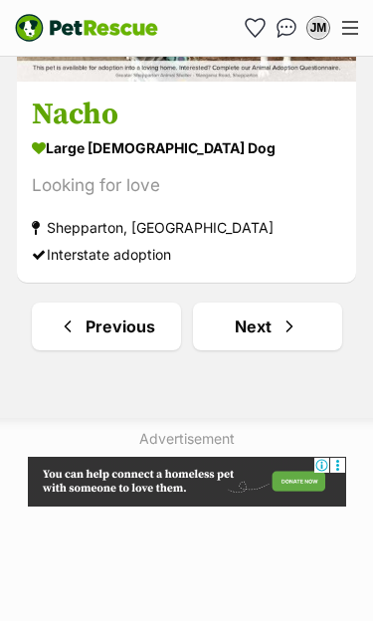
click at [256, 302] on link "Next" at bounding box center [267, 326] width 149 height 48
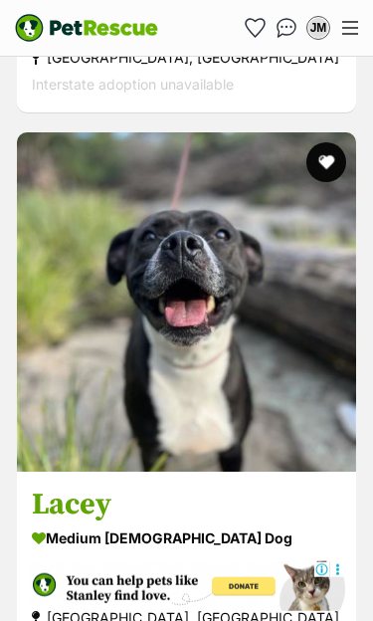
scroll to position [6498, 0]
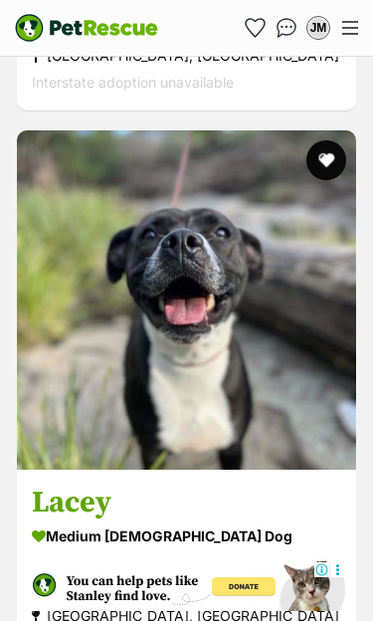
click at [148, 395] on img at bounding box center [186, 299] width 339 height 339
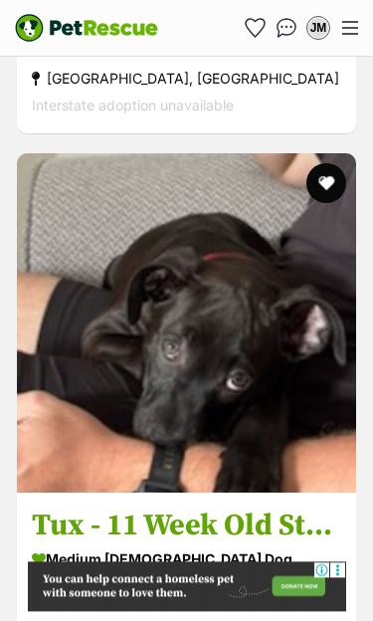
scroll to position [10027, 0]
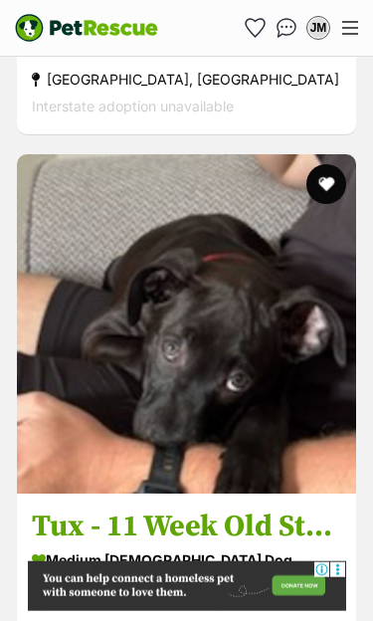
click at [142, 406] on img at bounding box center [186, 323] width 339 height 339
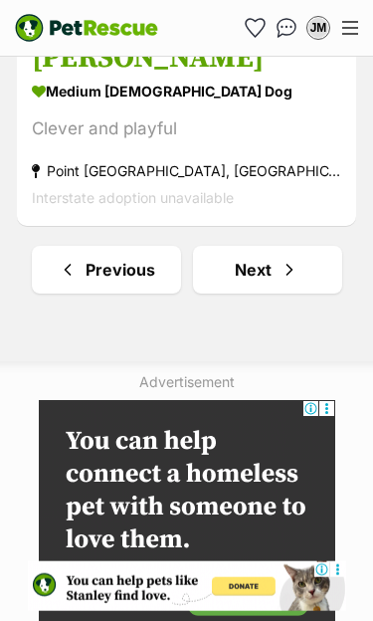
scroll to position [12175, 0]
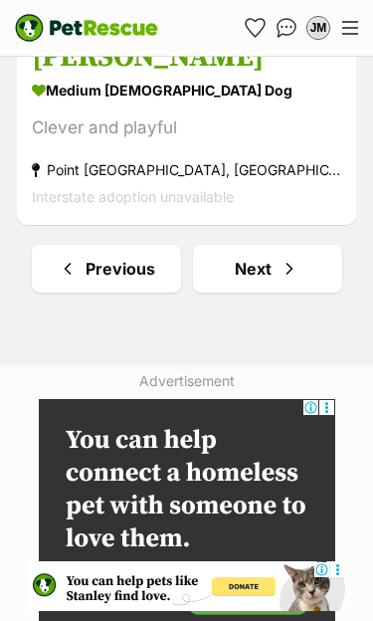
click at [260, 245] on link "Next" at bounding box center [267, 269] width 149 height 48
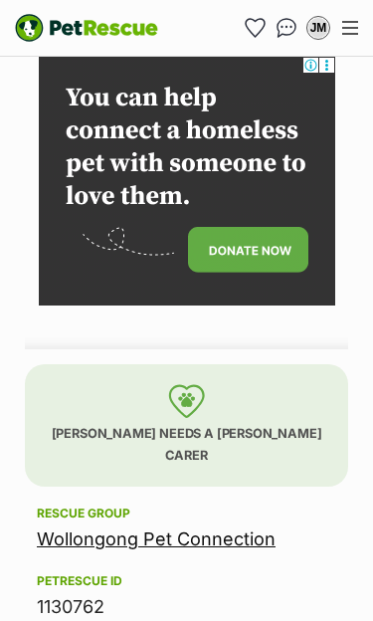
scroll to position [1515, 0]
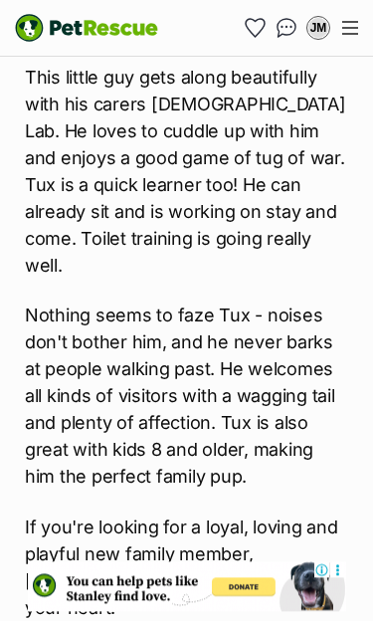
scroll to position [3308, 0]
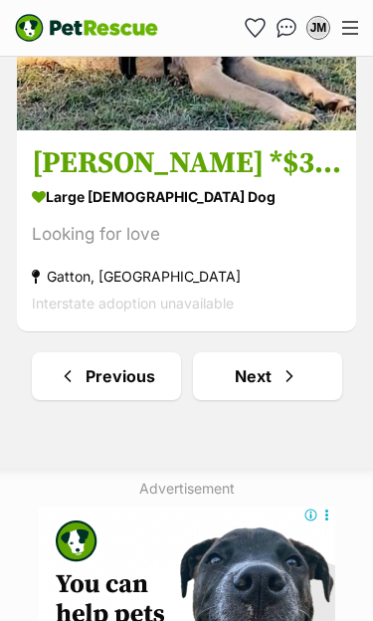
scroll to position [12318, 0]
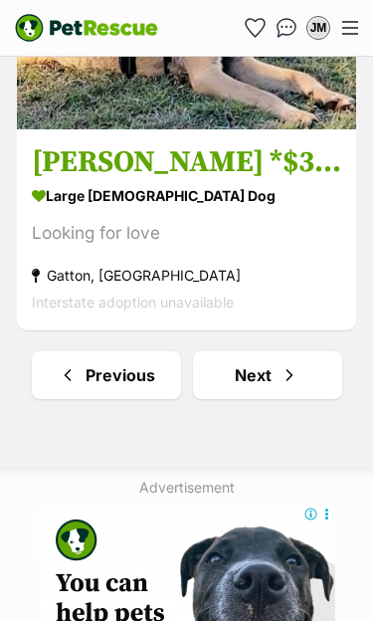
click at [265, 351] on link "Next" at bounding box center [267, 375] width 149 height 48
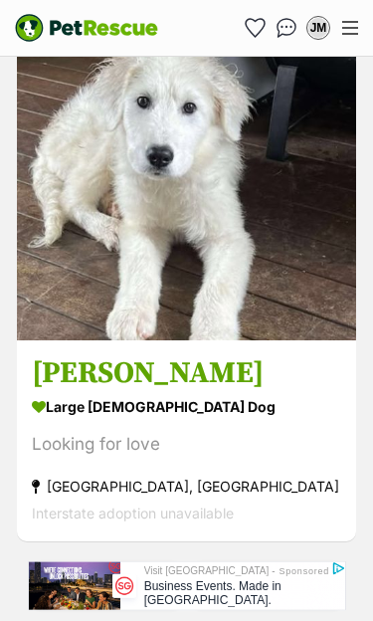
scroll to position [11859, 0]
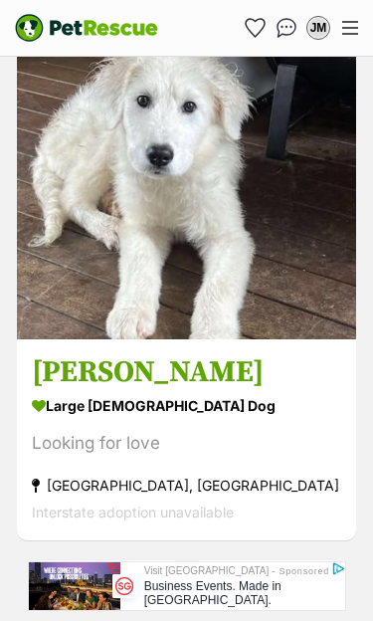
click at [244, 560] on link "Next" at bounding box center [267, 584] width 149 height 48
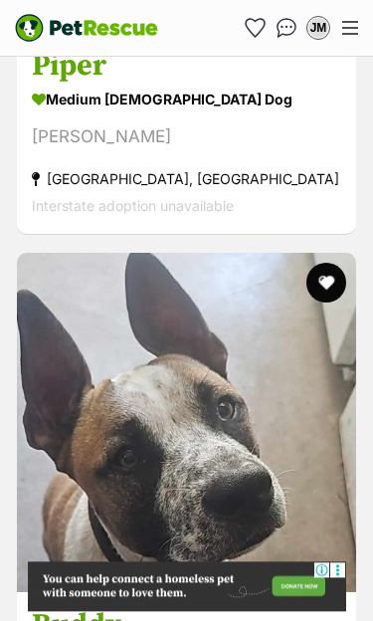
scroll to position [4137, 0]
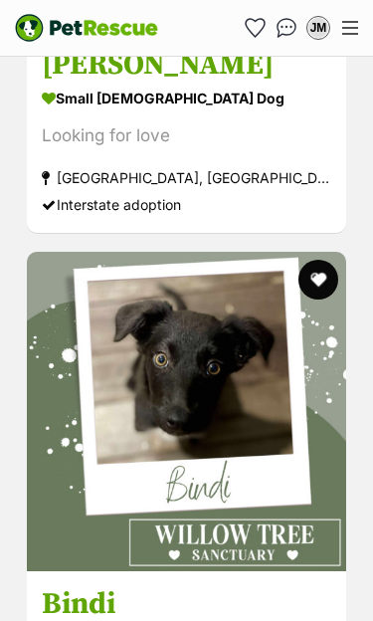
scroll to position [3841, 0]
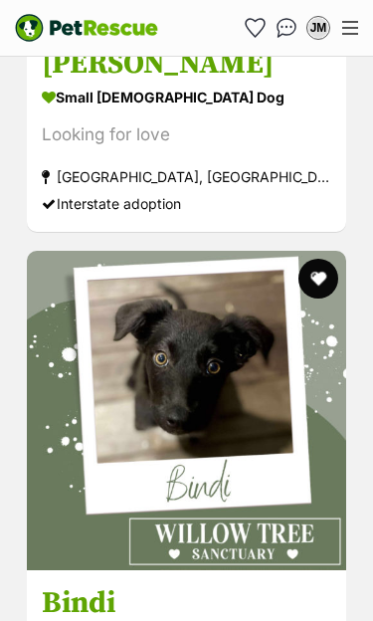
click at [160, 378] on img at bounding box center [186, 410] width 319 height 319
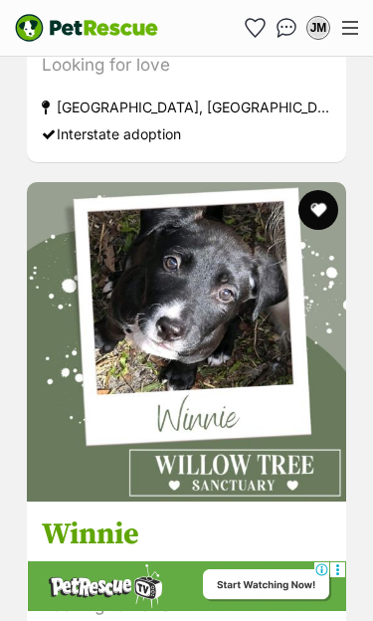
scroll to position [0, 0]
click at [215, 324] on img at bounding box center [186, 341] width 319 height 319
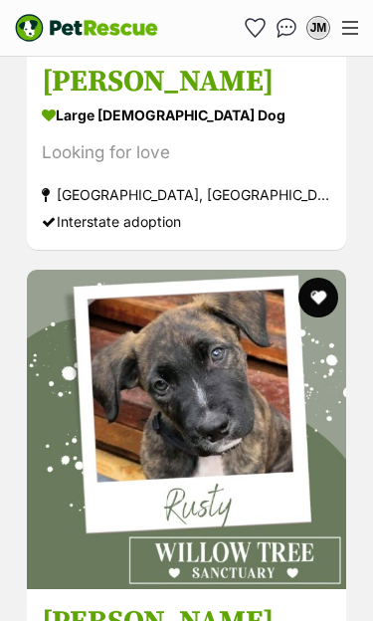
click at [188, 412] on img at bounding box center [186, 429] width 319 height 319
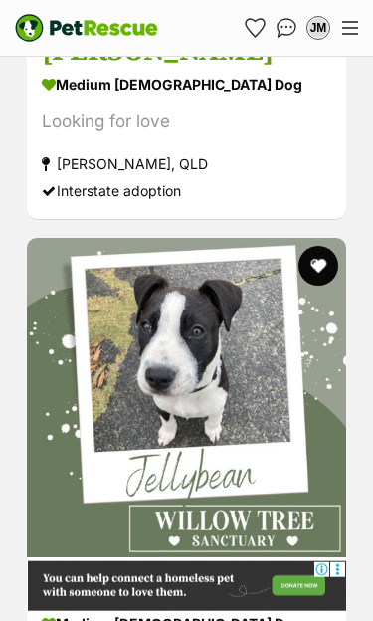
scroll to position [14647, 0]
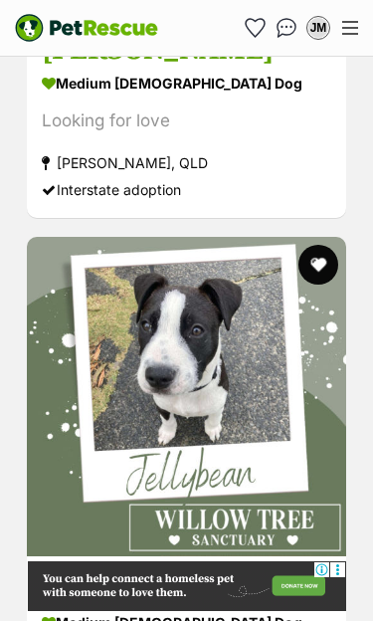
click at [176, 382] on img at bounding box center [186, 396] width 319 height 319
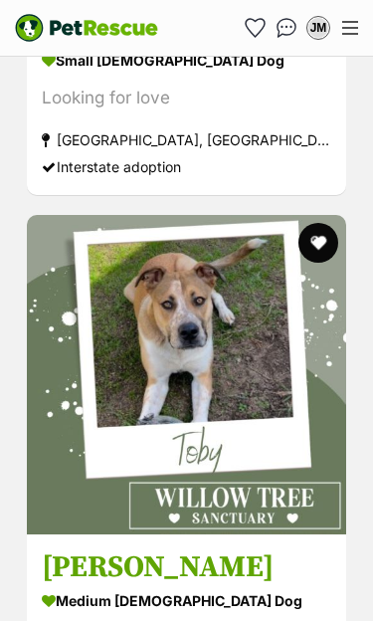
scroll to position [21292, 0]
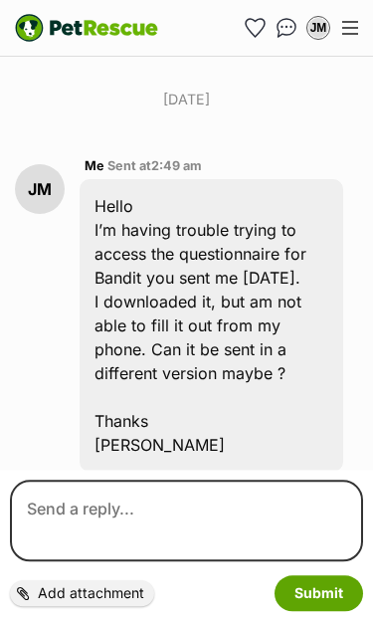
scroll to position [3363, 0]
